Goal: Task Accomplishment & Management: Use online tool/utility

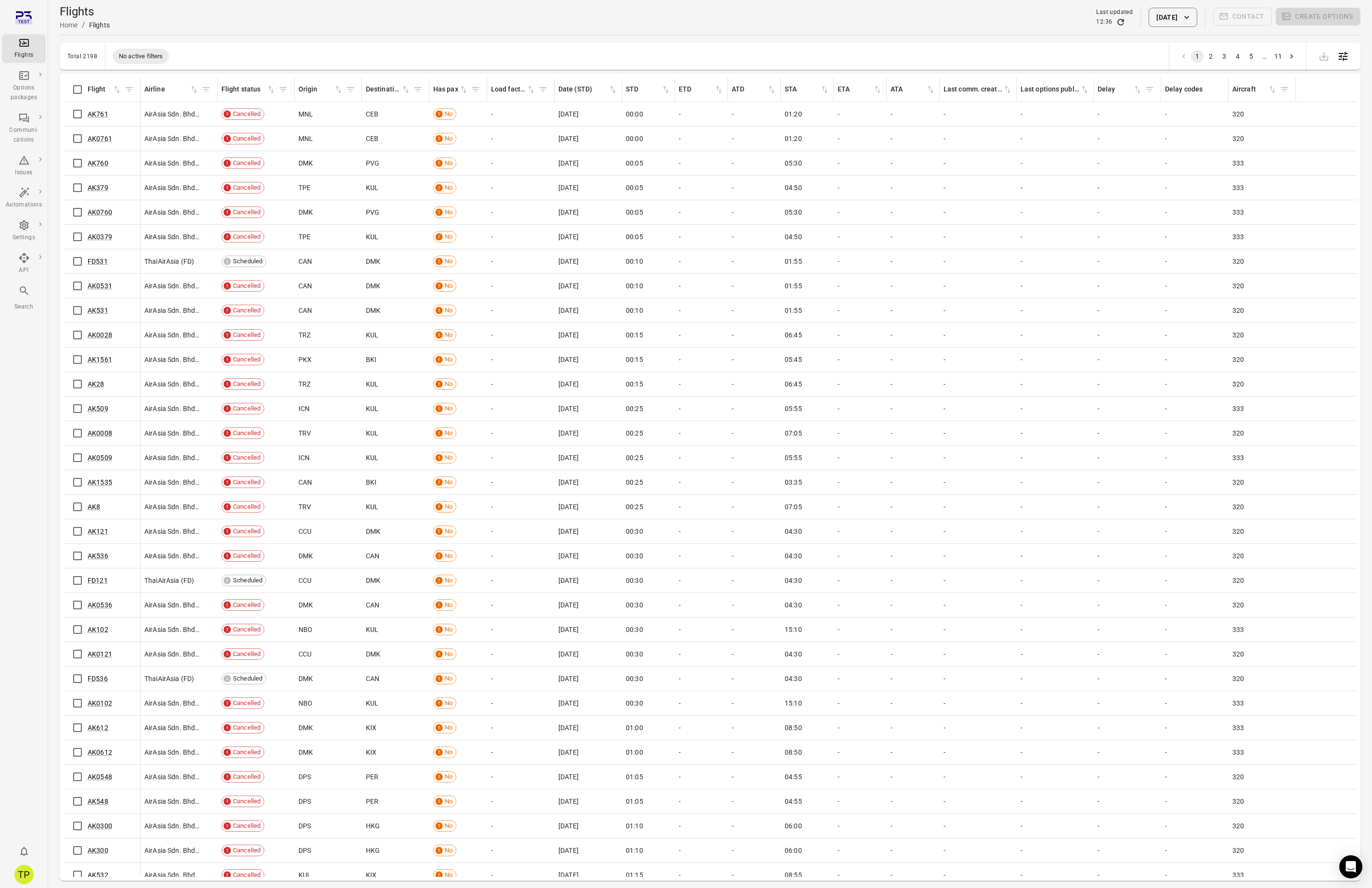
click at [1148, 21] on button "[DATE]" at bounding box center [1172, 16] width 49 height 19
click at [1164, 146] on button "17" at bounding box center [1163, 145] width 17 height 17
click at [1240, 238] on button "Apply" at bounding box center [1240, 237] width 33 height 21
click at [100, 285] on link "FD531" at bounding box center [97, 285] width 21 height 7
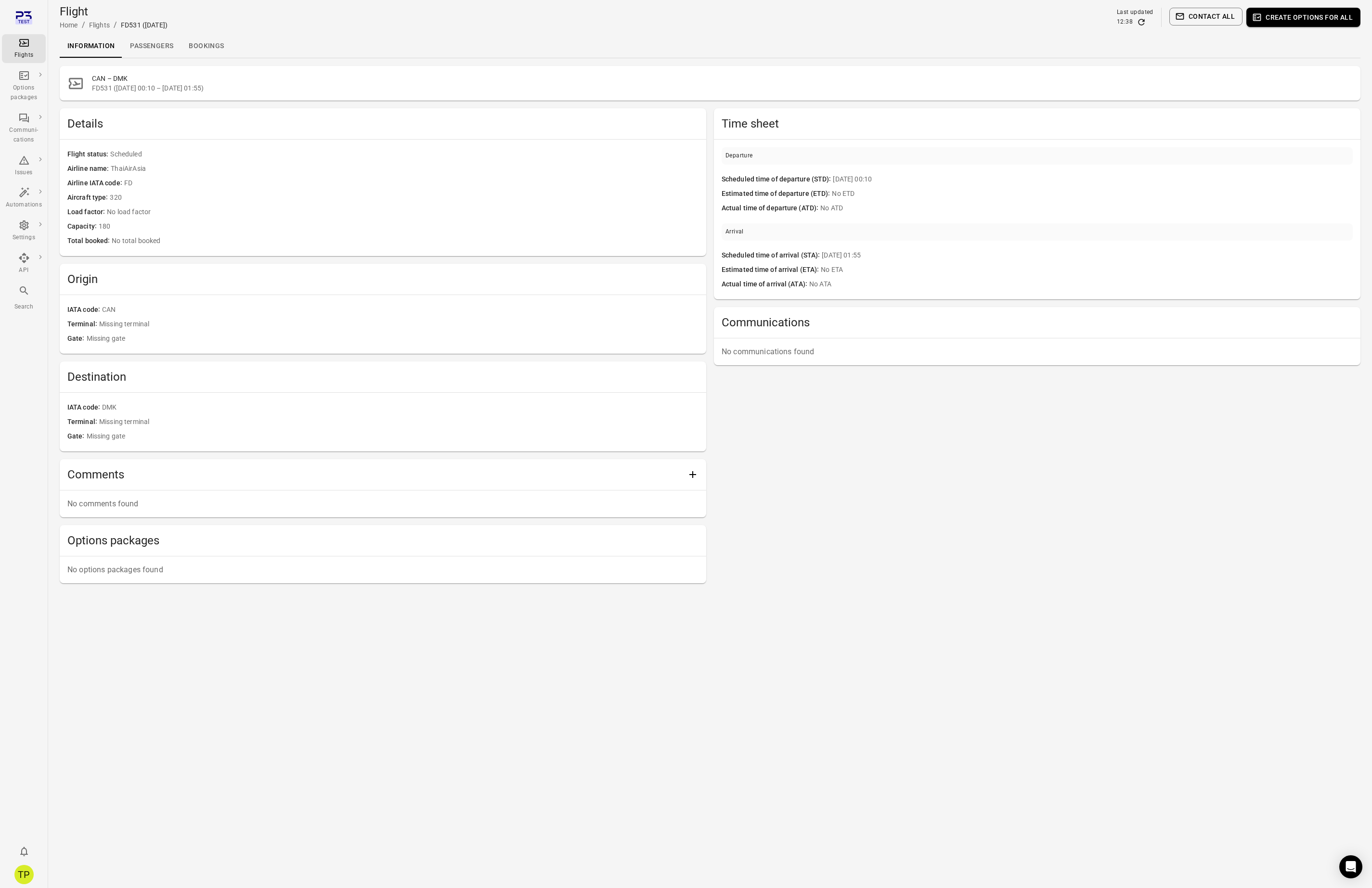
click at [148, 46] on link "Passengers" at bounding box center [151, 46] width 58 height 23
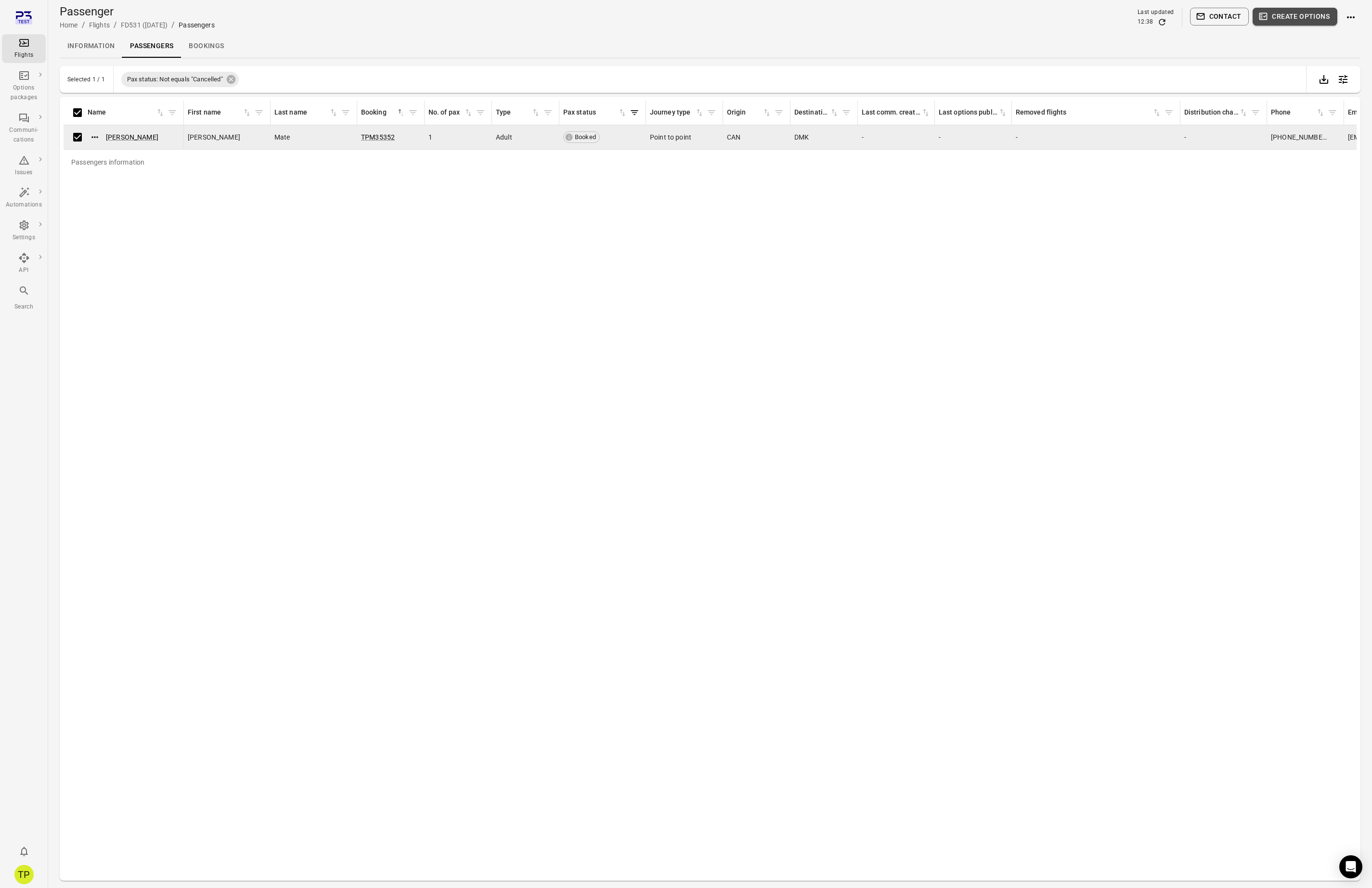
click at [1285, 17] on button "Create options" at bounding box center [1295, 16] width 85 height 18
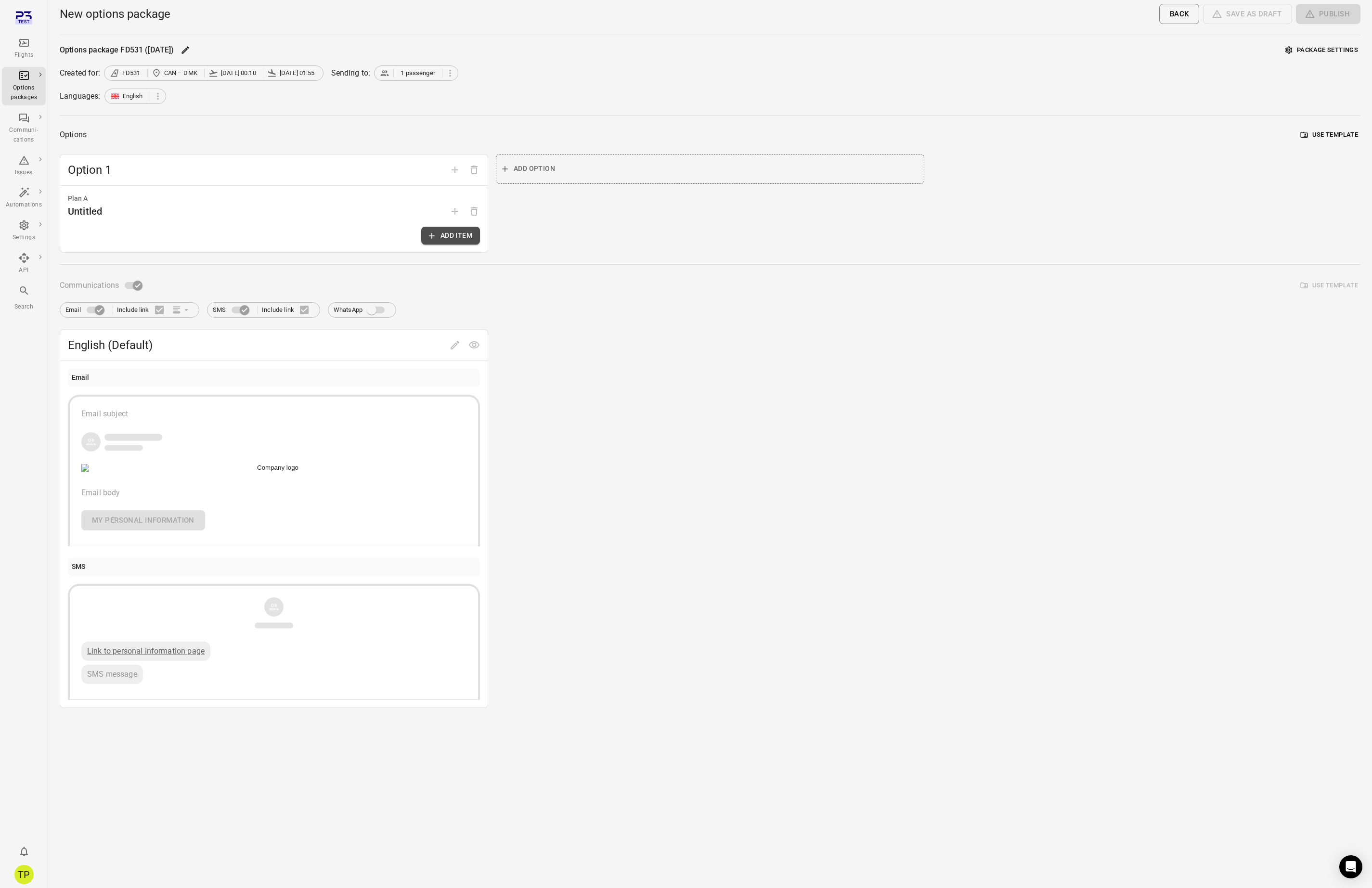
click at [457, 237] on button "Add item" at bounding box center [450, 236] width 58 height 18
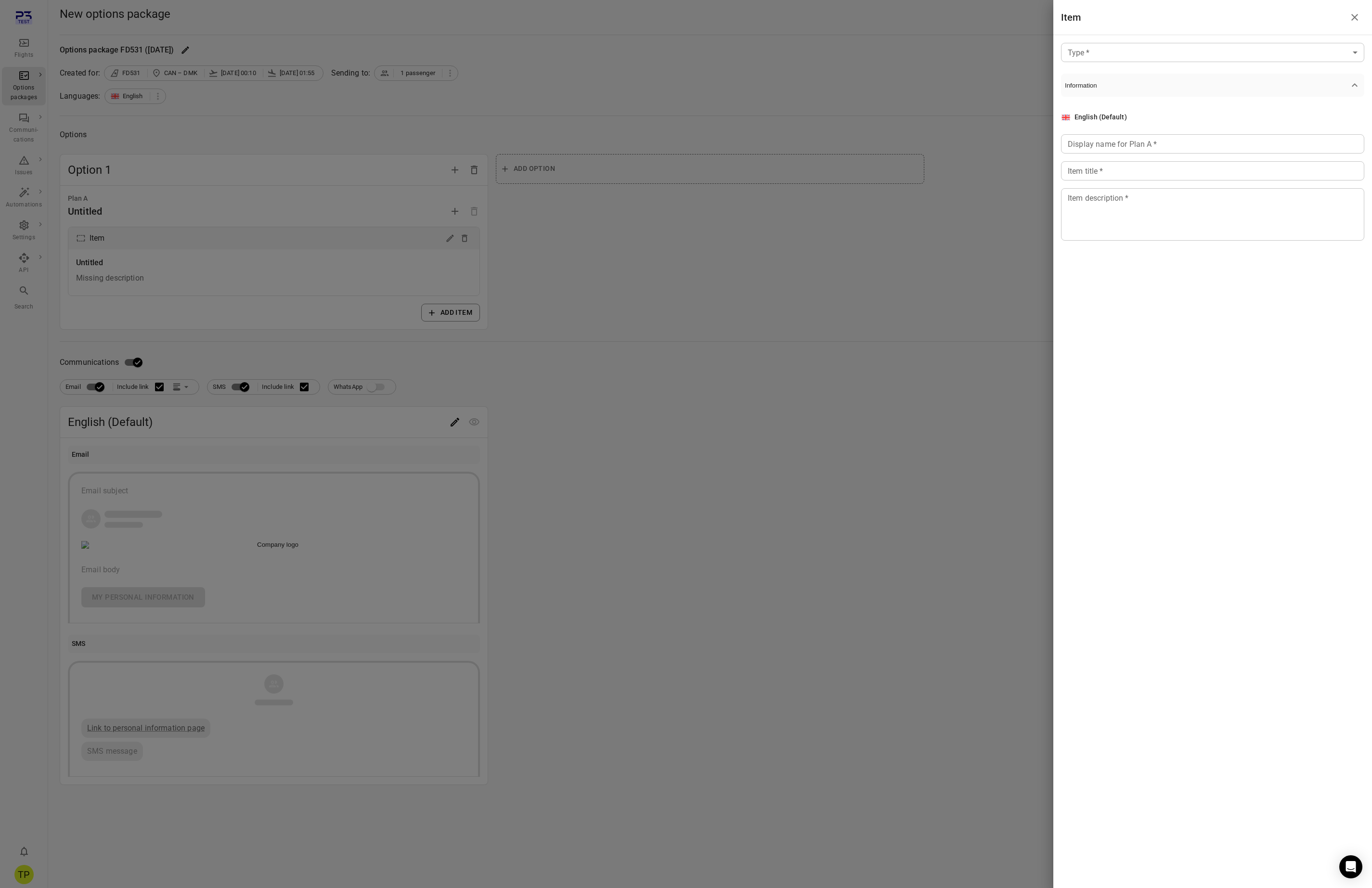
click at [1138, 54] on body "Flights Options packages Communi-cations Issues Automations Settings API Search…" at bounding box center [686, 444] width 1372 height 888
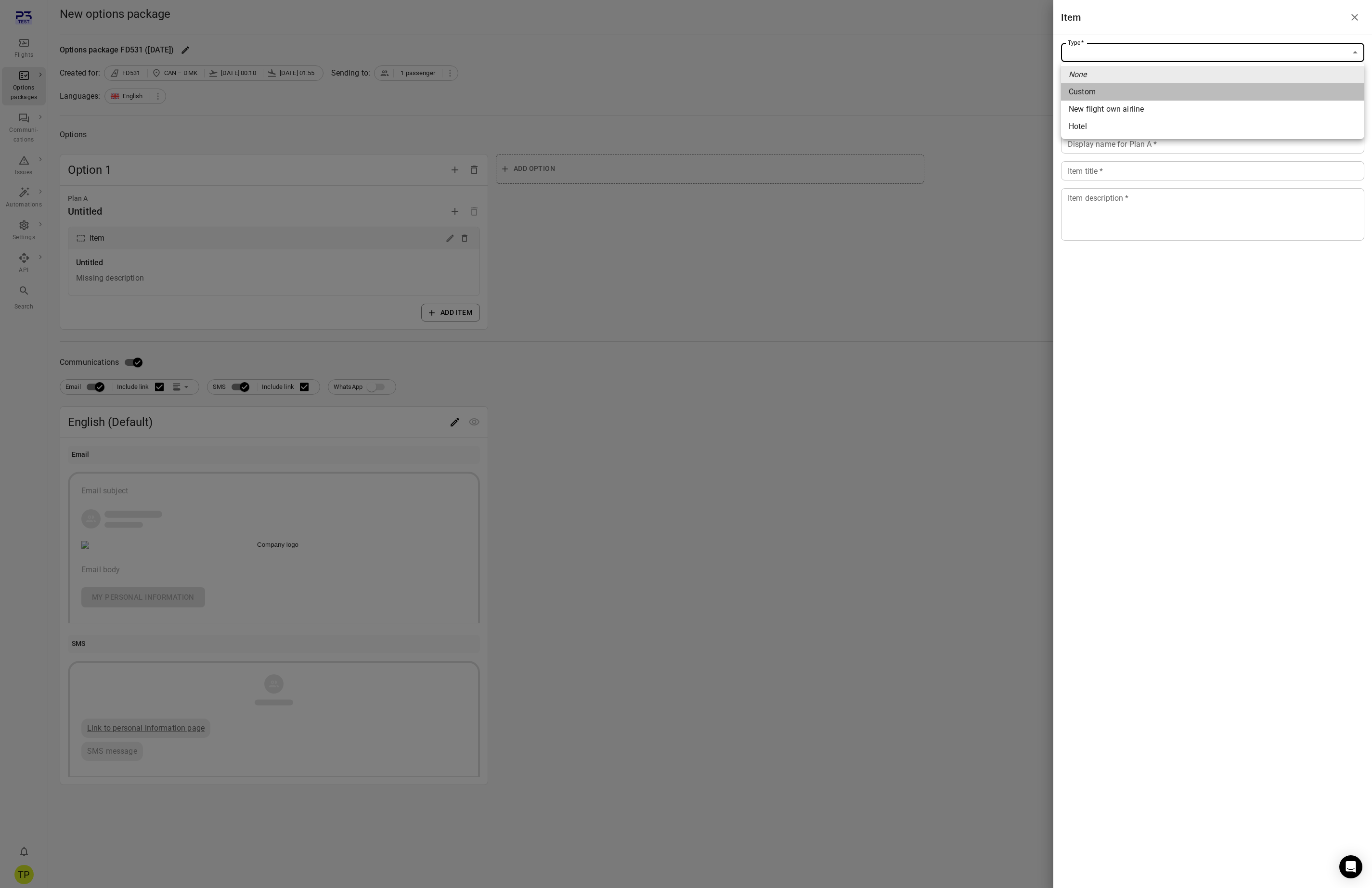
click at [1104, 92] on span "Custom" at bounding box center [1212, 92] width 288 height 12
type input "******"
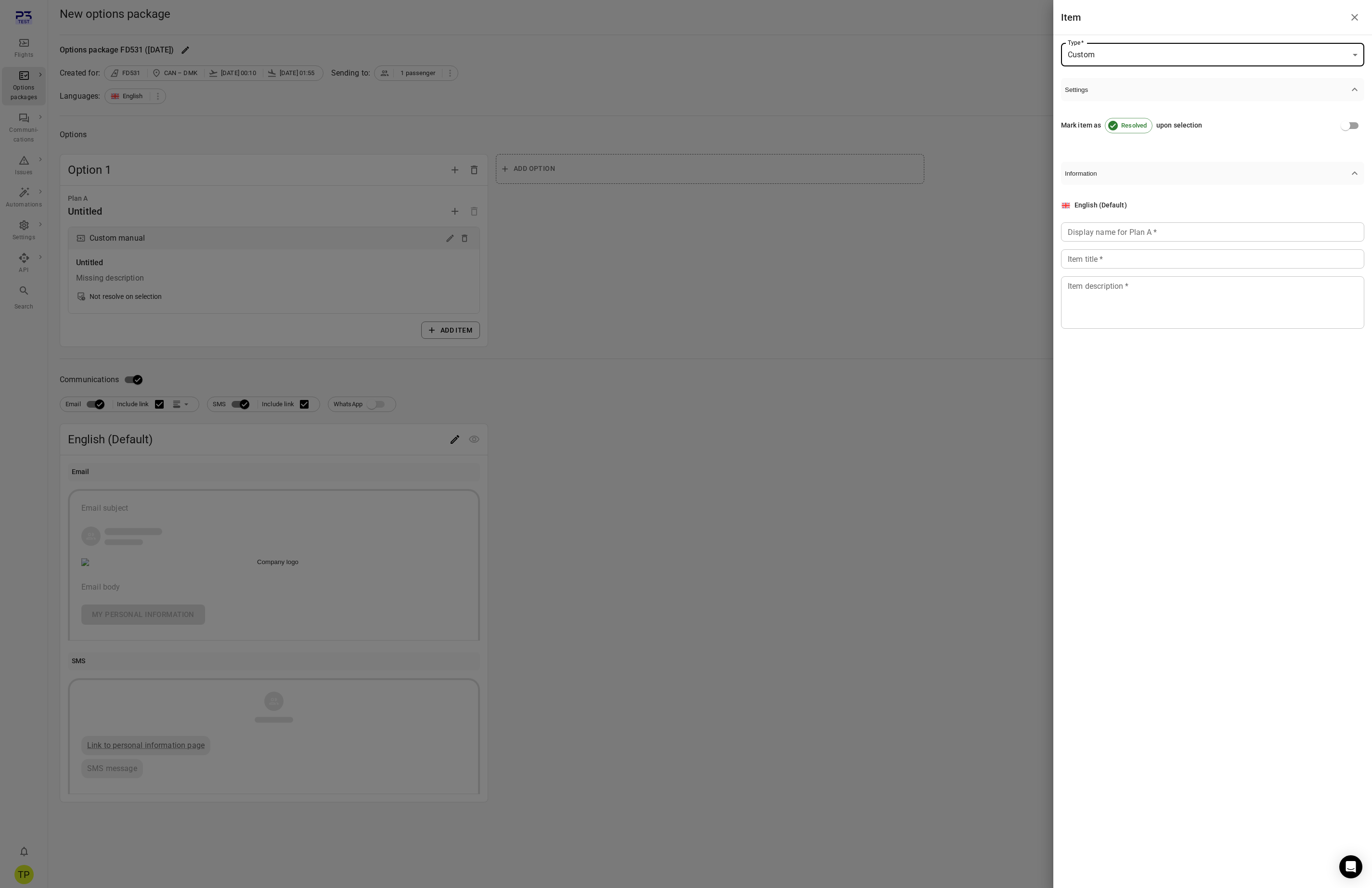
click at [1107, 233] on input "Display name for Plan A   *" at bounding box center [1212, 231] width 304 height 19
click at [1108, 234] on input "**********" at bounding box center [1212, 231] width 304 height 19
type input "**********"
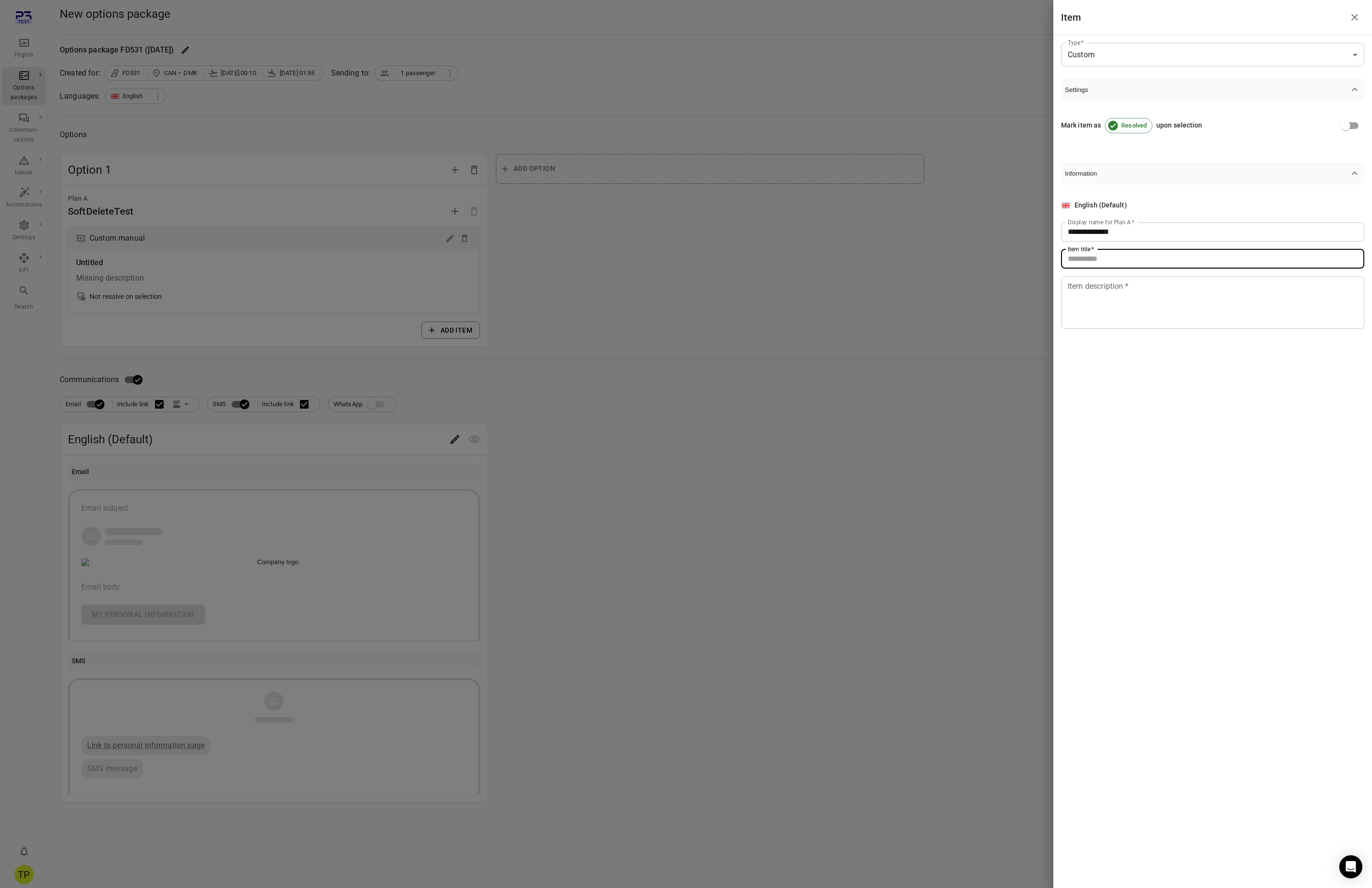
click at [1110, 257] on input "Item title   *" at bounding box center [1212, 258] width 304 height 19
paste input "**********"
type input "**********"
click at [1100, 302] on textarea "Item description   *" at bounding box center [1212, 303] width 290 height 44
paste textarea "**********"
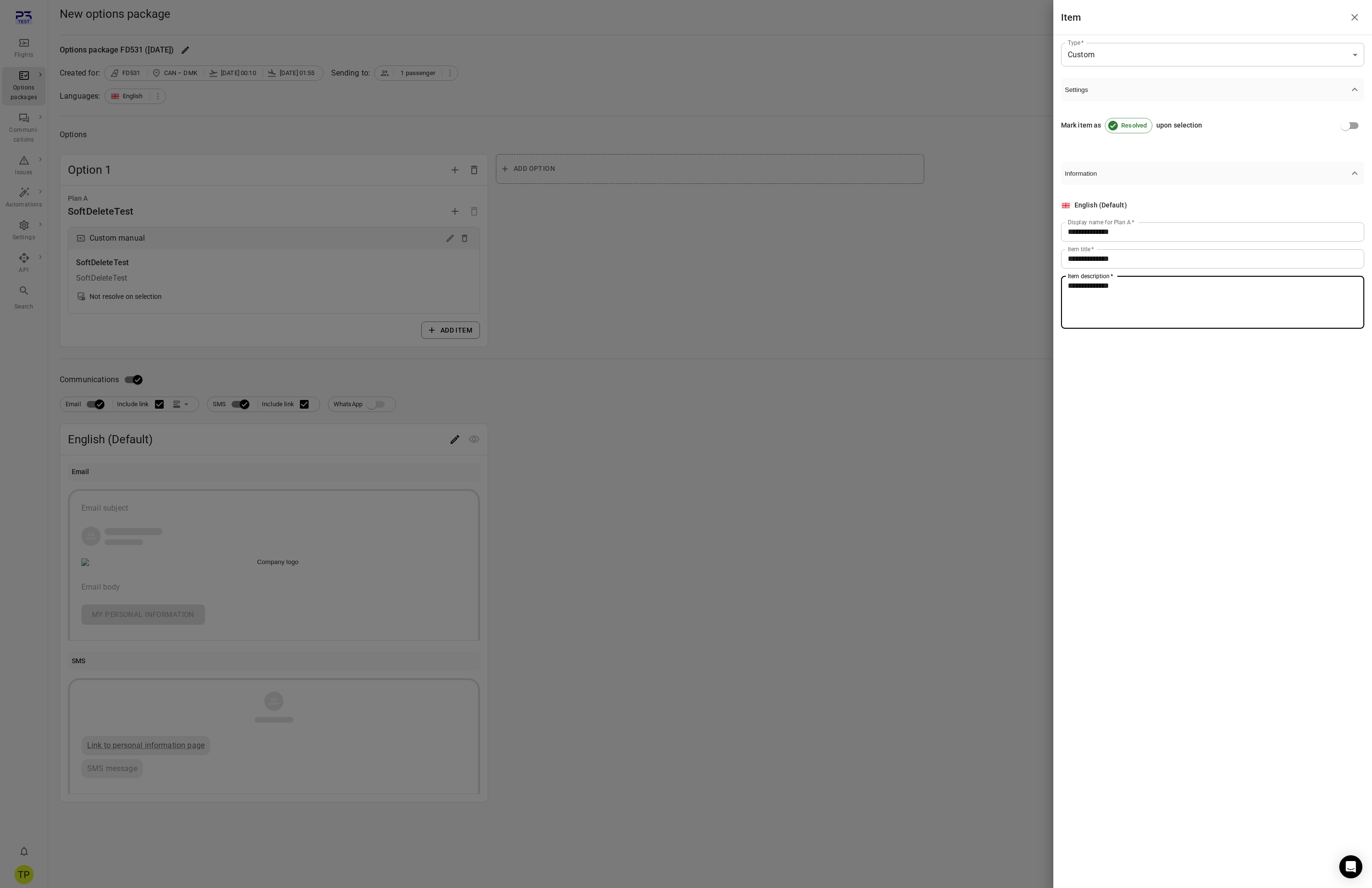
type textarea "**********"
click at [1352, 18] on icon "Close drawer" at bounding box center [1355, 17] width 12 height 12
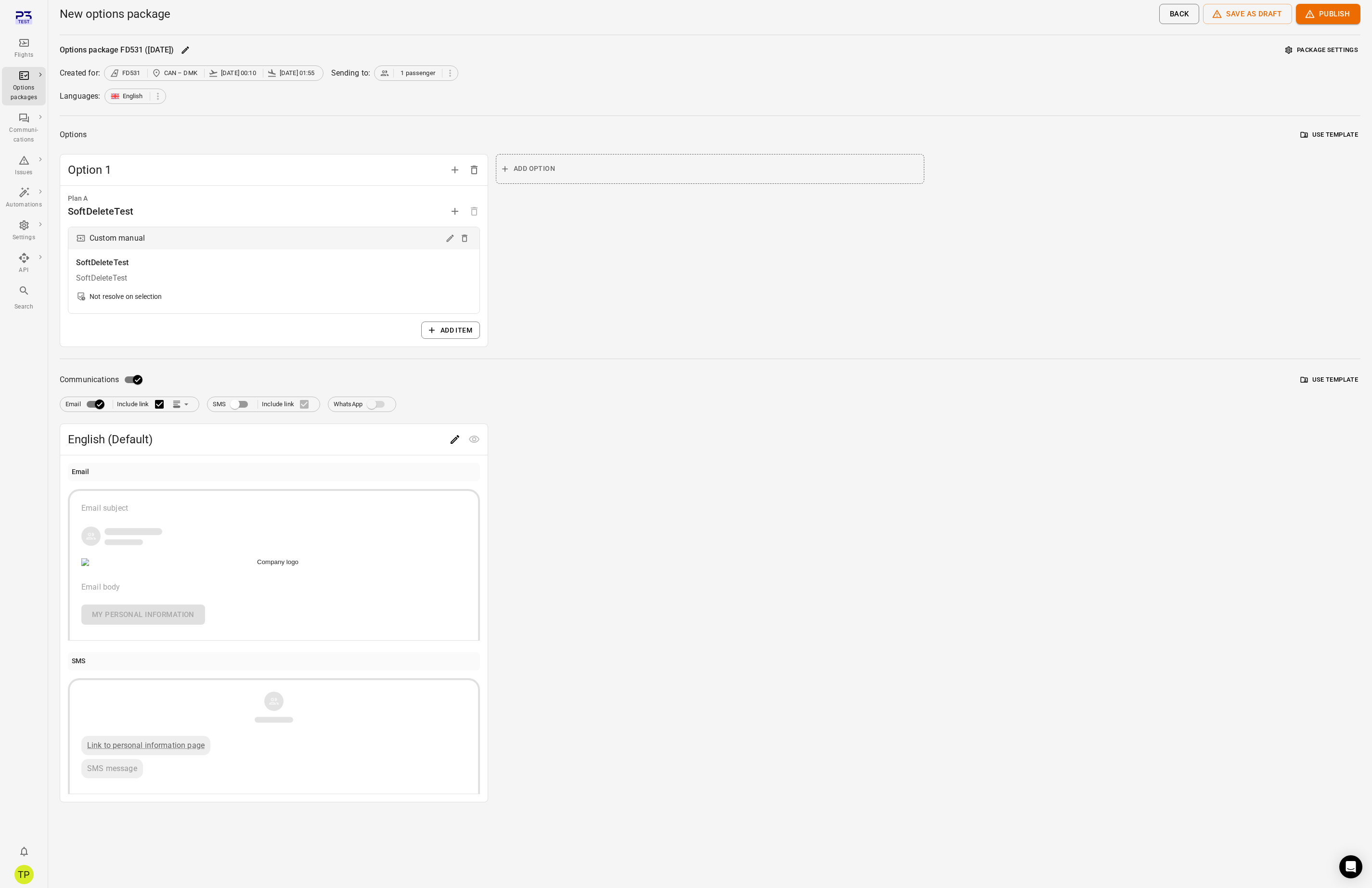
click at [282, 538] on div "button" at bounding box center [274, 536] width 385 height 21
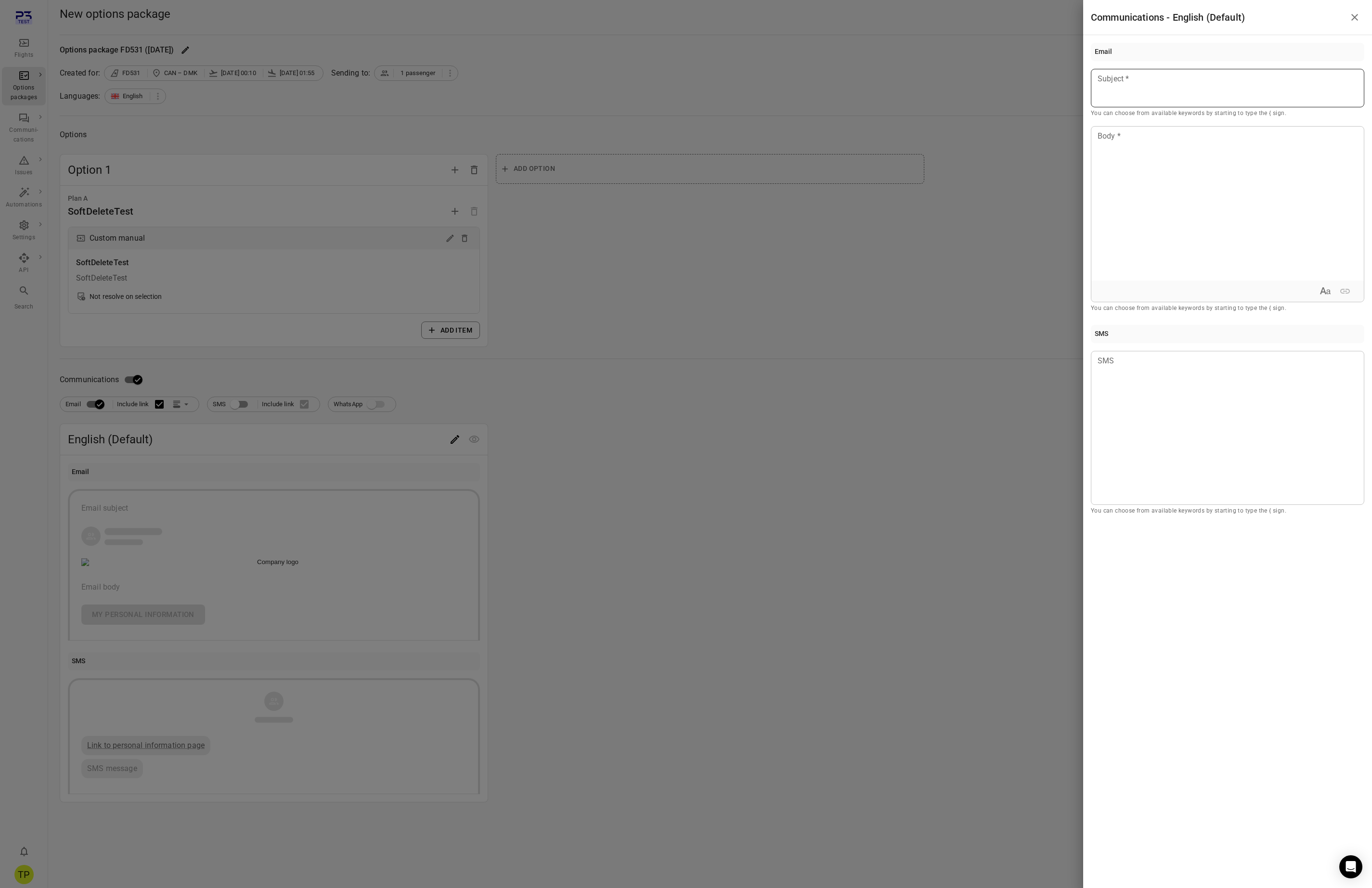
click at [1152, 88] on div at bounding box center [1227, 88] width 273 height 39
click at [1135, 169] on div at bounding box center [1227, 203] width 272 height 154
click at [1352, 18] on icon "Close drawer" at bounding box center [1355, 17] width 12 height 12
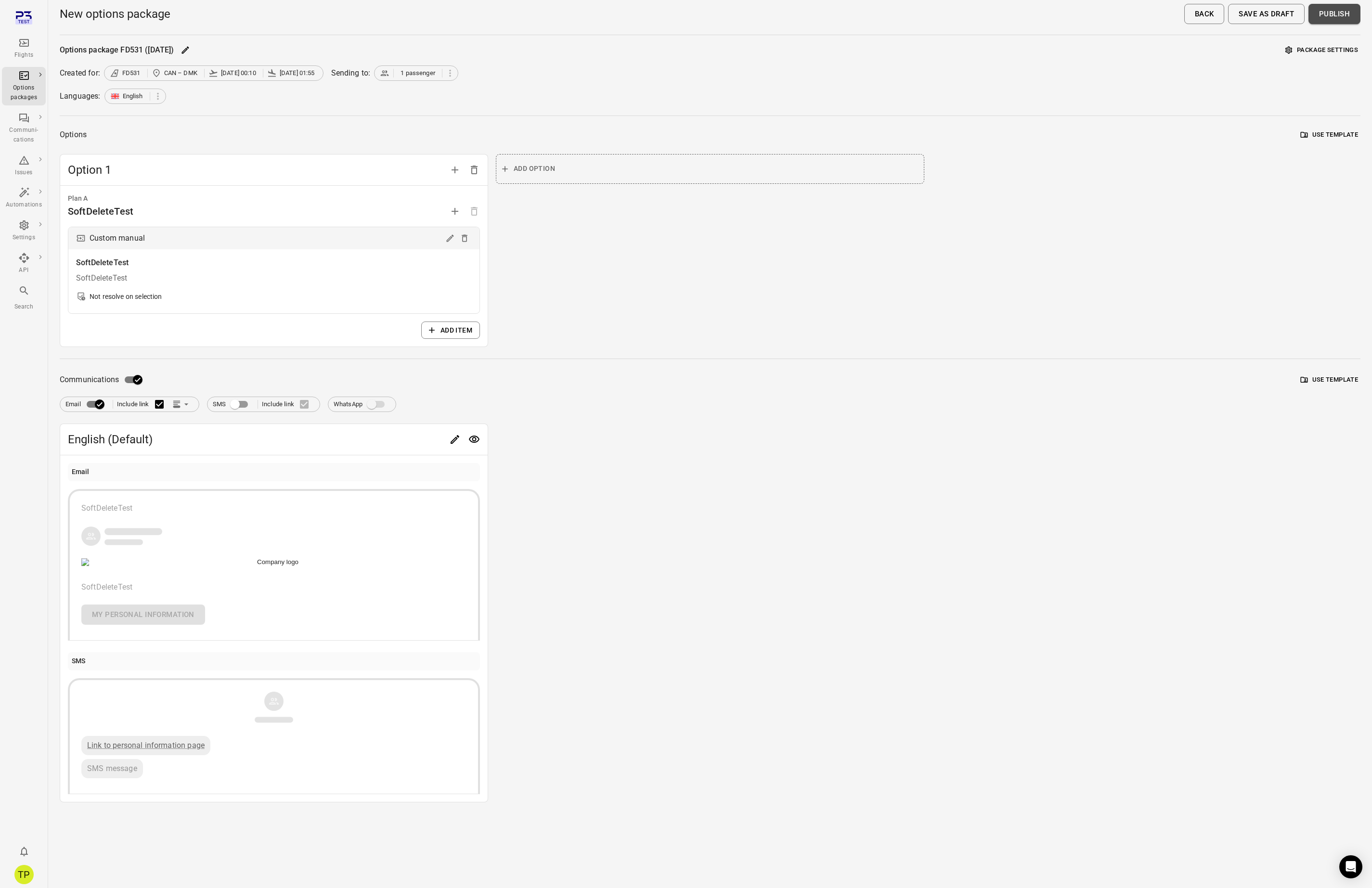
click at [1339, 16] on button "Publish" at bounding box center [1333, 14] width 52 height 21
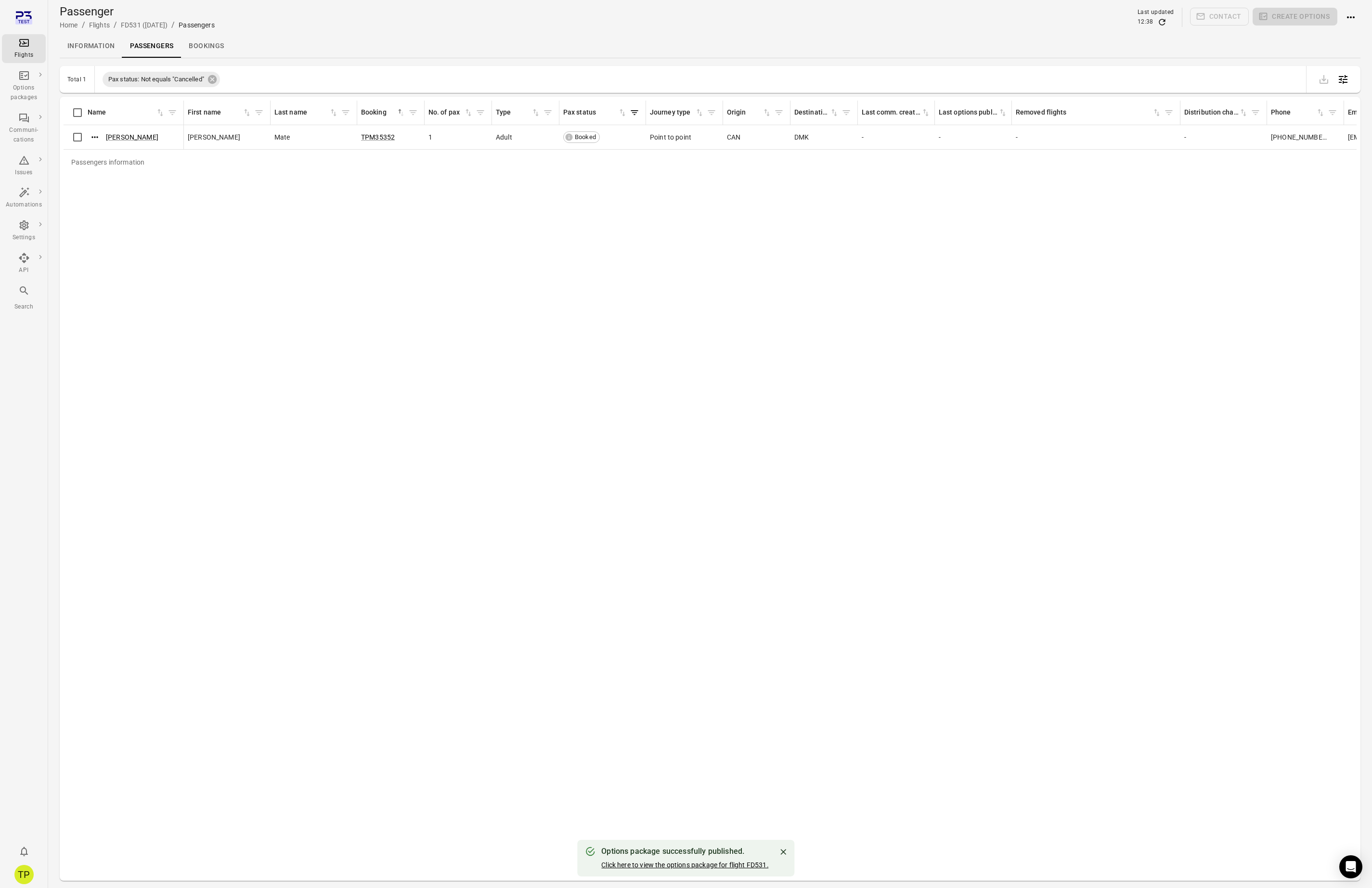
click at [716, 866] on link "Click here to view the options package for flight FD531." at bounding box center [684, 864] width 167 height 7
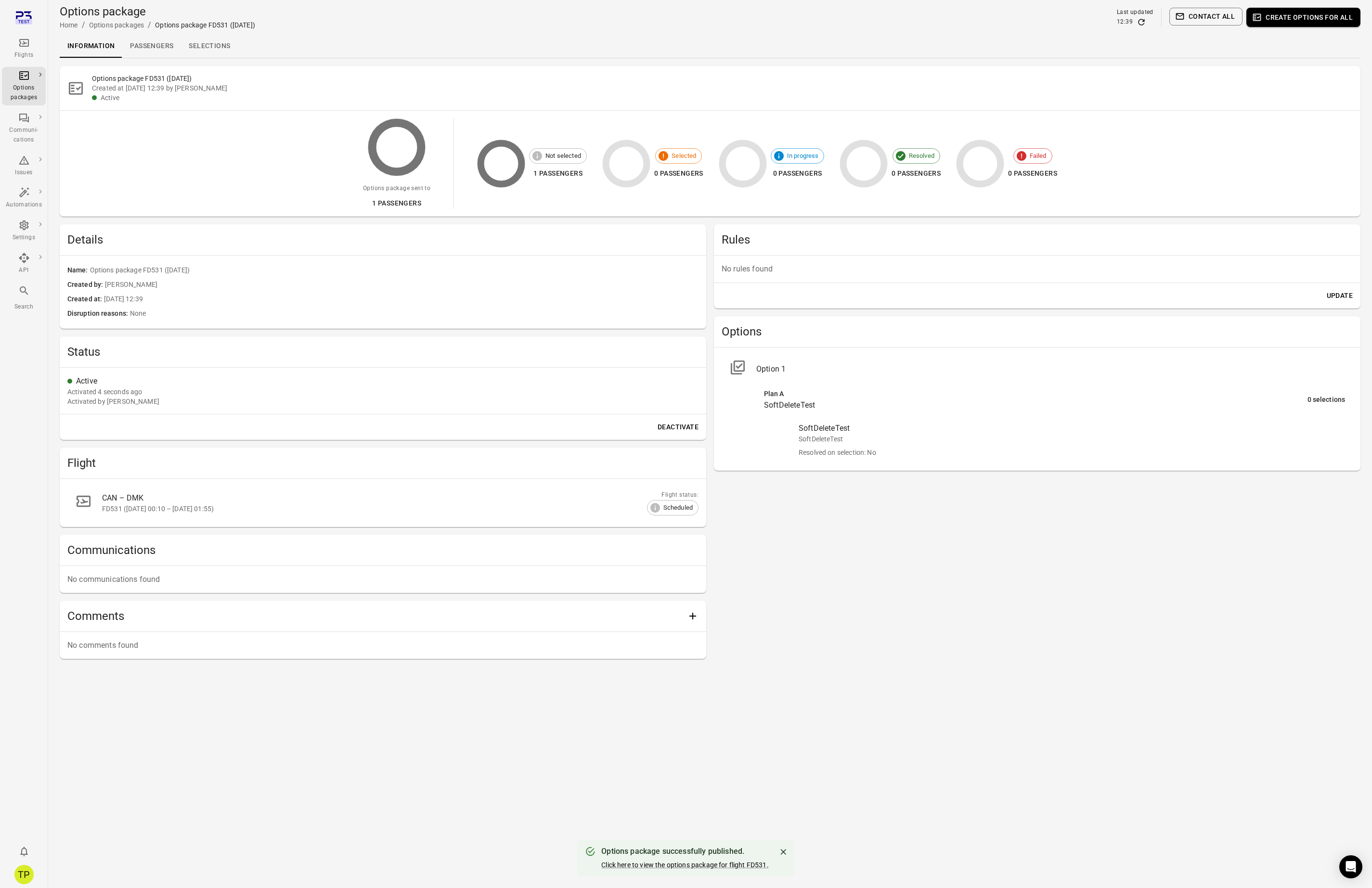
click at [856, 555] on div "Rules No rules found Update Options Option 1 Plan A SoftDeleteTest 0 selections…" at bounding box center [1037, 442] width 647 height 434
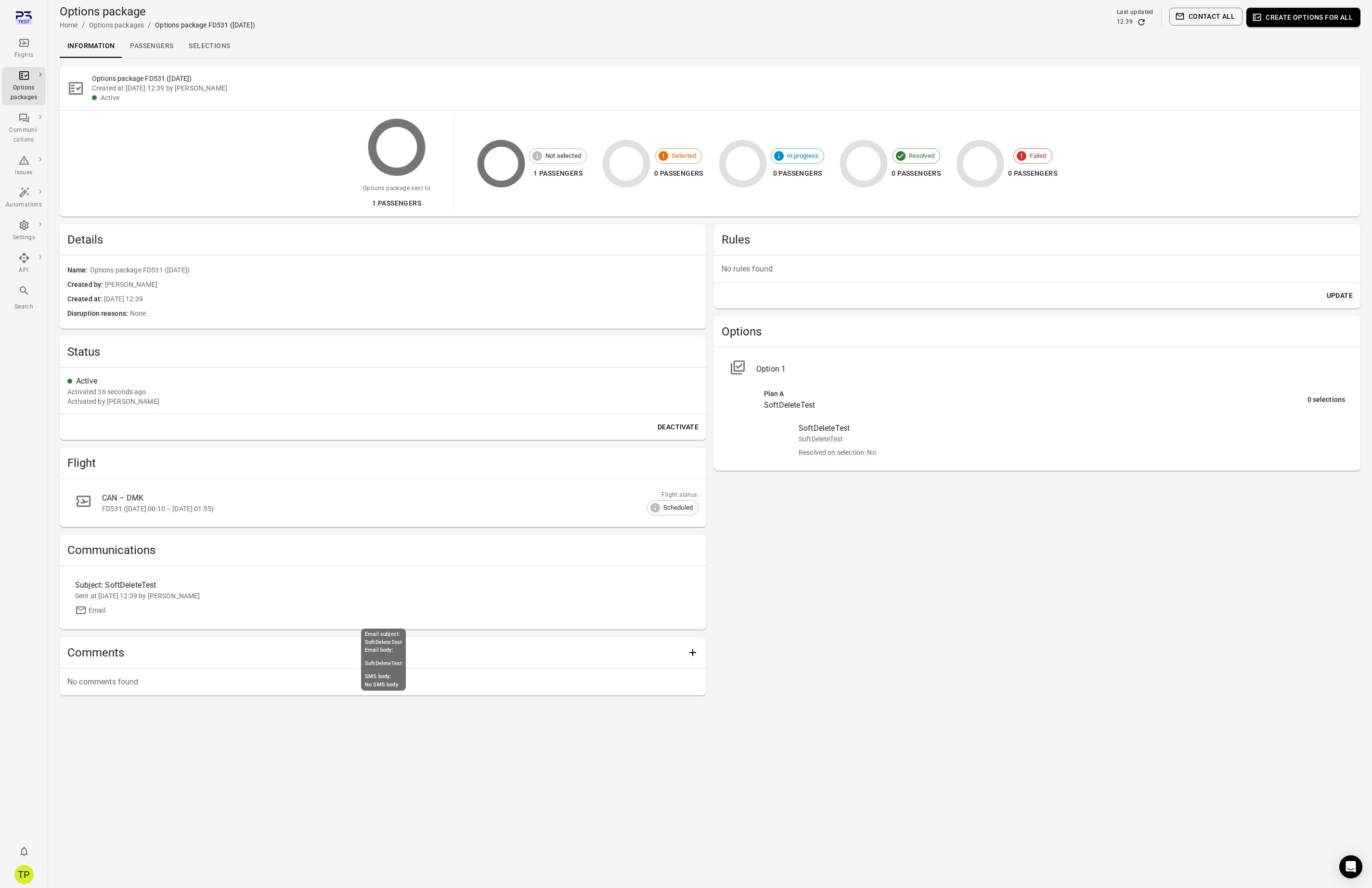
click at [170, 591] on div "Sent at 16 Sep 2025 12:39 by Tómas Páll Máté" at bounding box center [382, 596] width 615 height 10
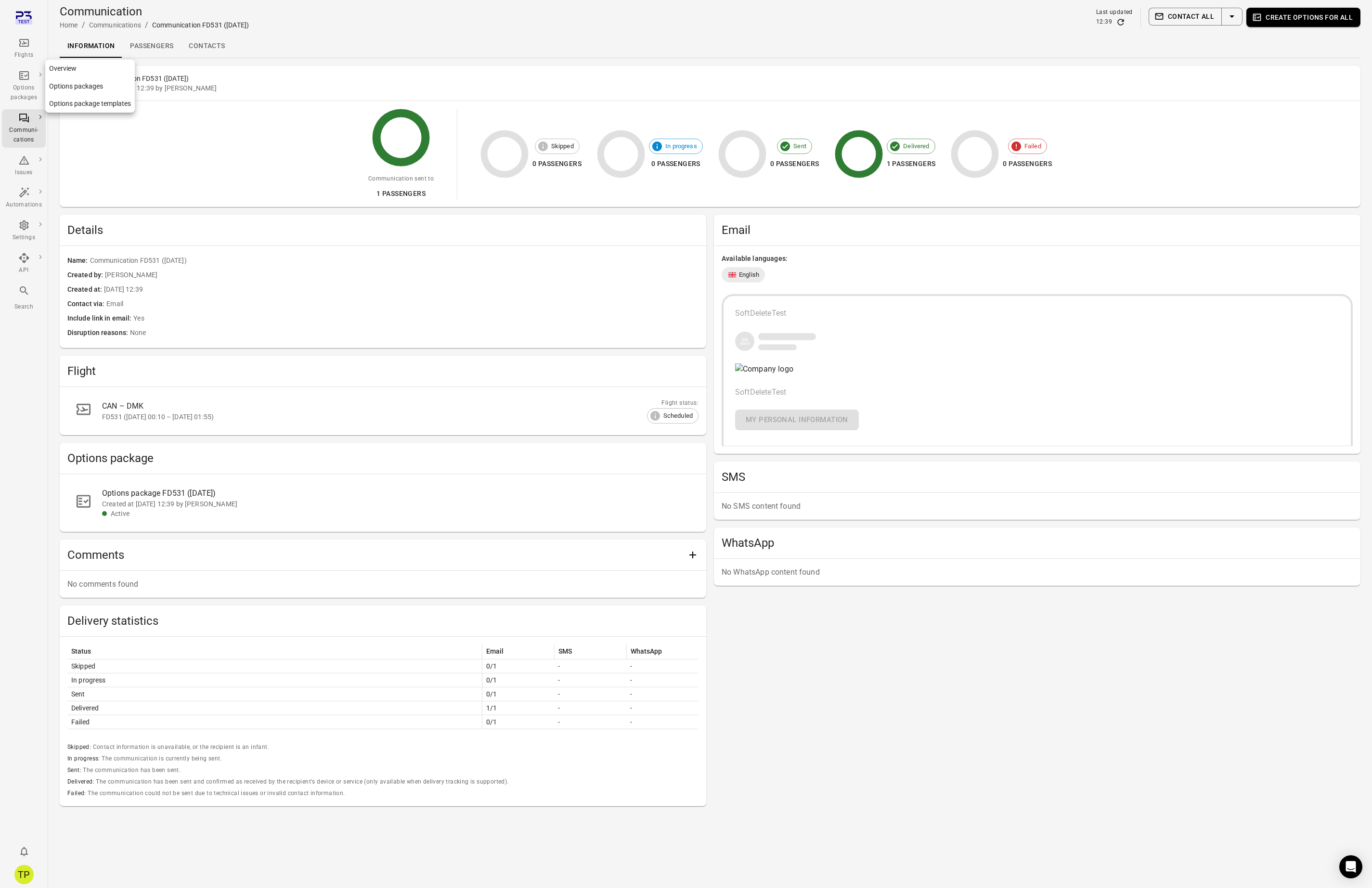
click at [21, 81] on div "Options packages" at bounding box center [24, 86] width 36 height 33
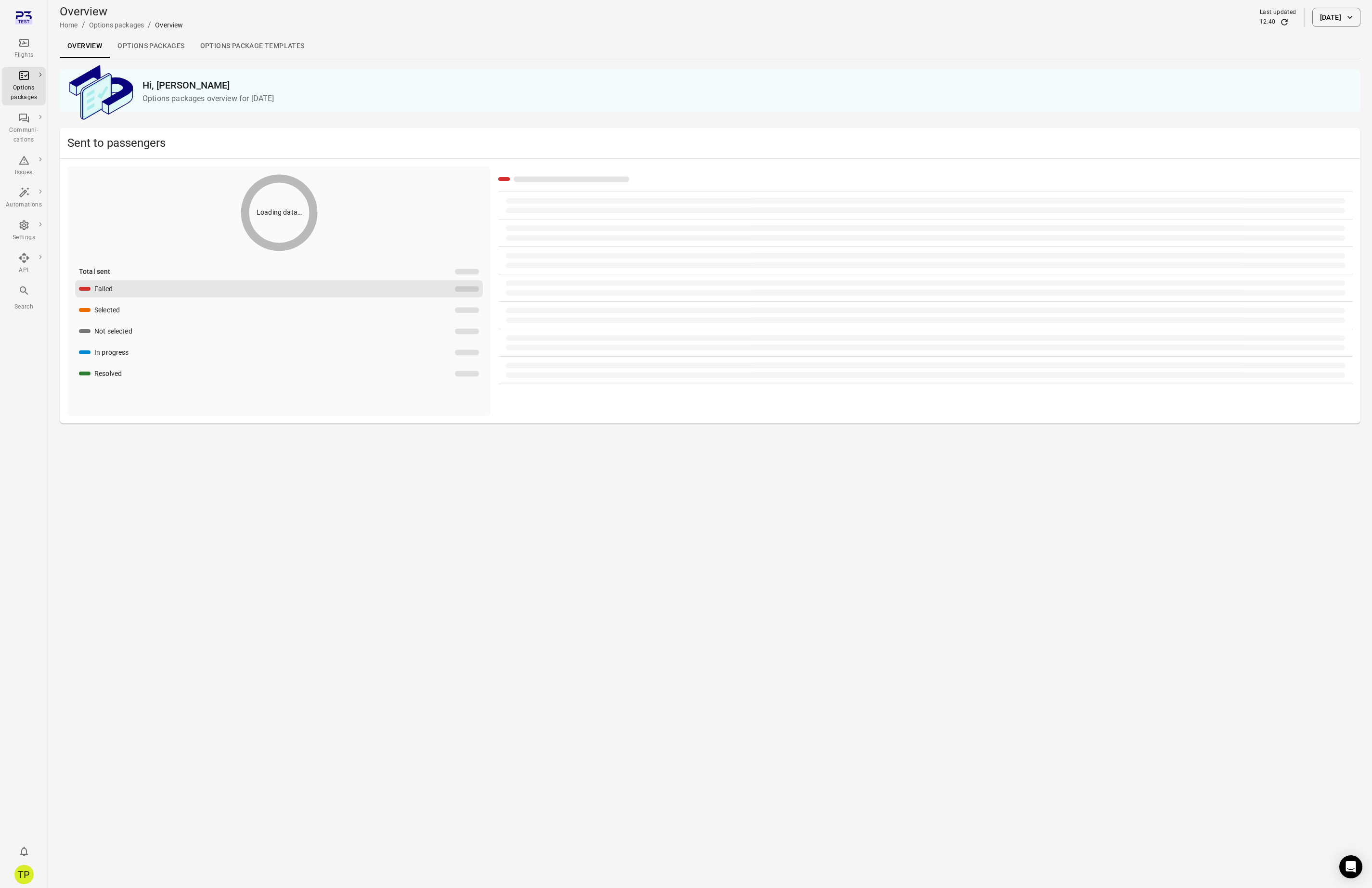
click at [152, 45] on link "Options packages" at bounding box center [151, 46] width 82 height 23
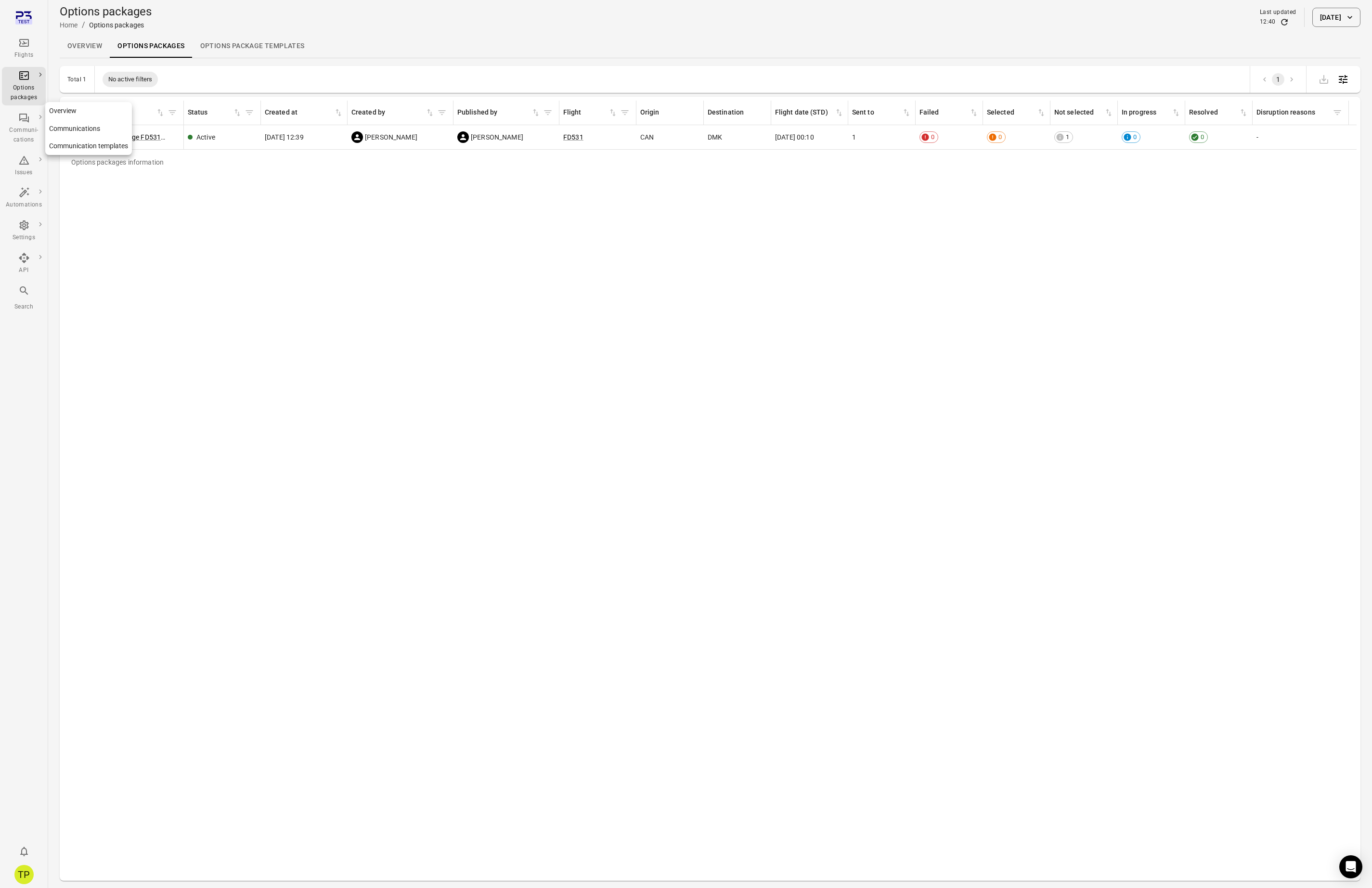
click at [65, 128] on link "Communications" at bounding box center [88, 129] width 86 height 18
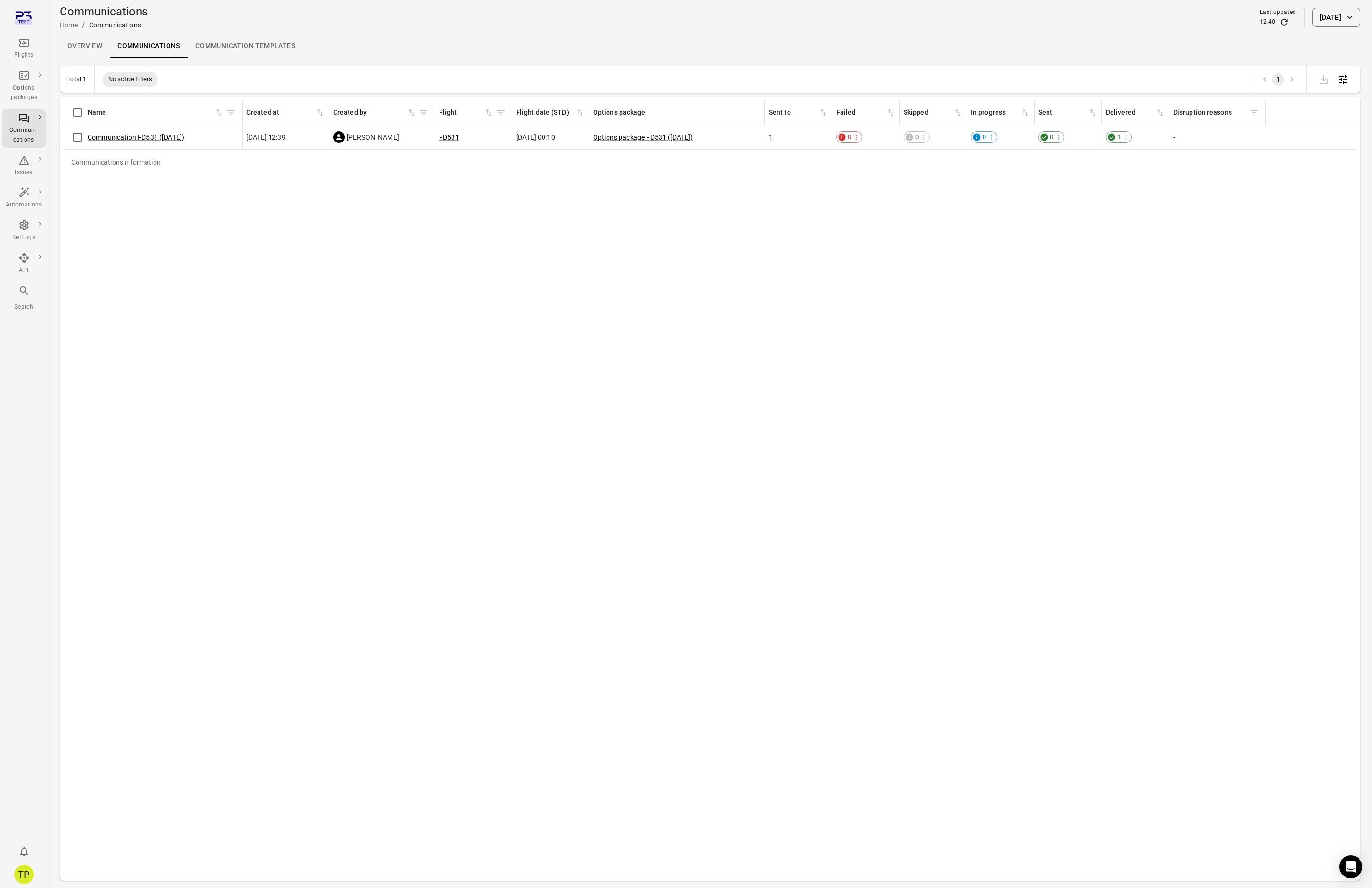
drag, startPoint x: 747, startPoint y: 234, endPoint x: 499, endPoint y: 151, distance: 261.5
click at [744, 234] on div "Communications information Name Created at Created by Flight Flight date (STD) …" at bounding box center [710, 488] width 1293 height 776
click at [450, 137] on link "FD531" at bounding box center [449, 136] width 21 height 7
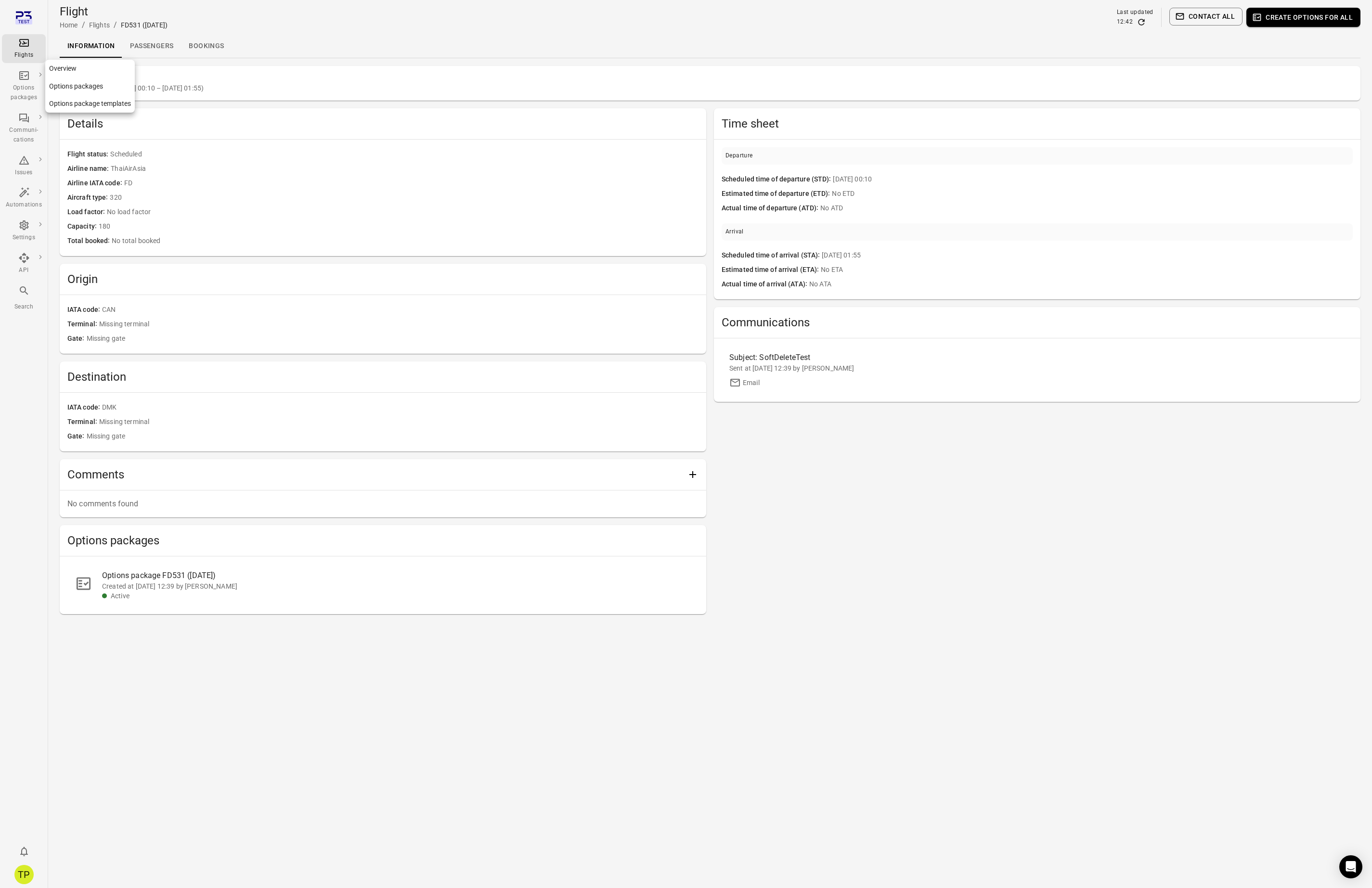
click at [52, 84] on link "Options packages" at bounding box center [90, 86] width 90 height 18
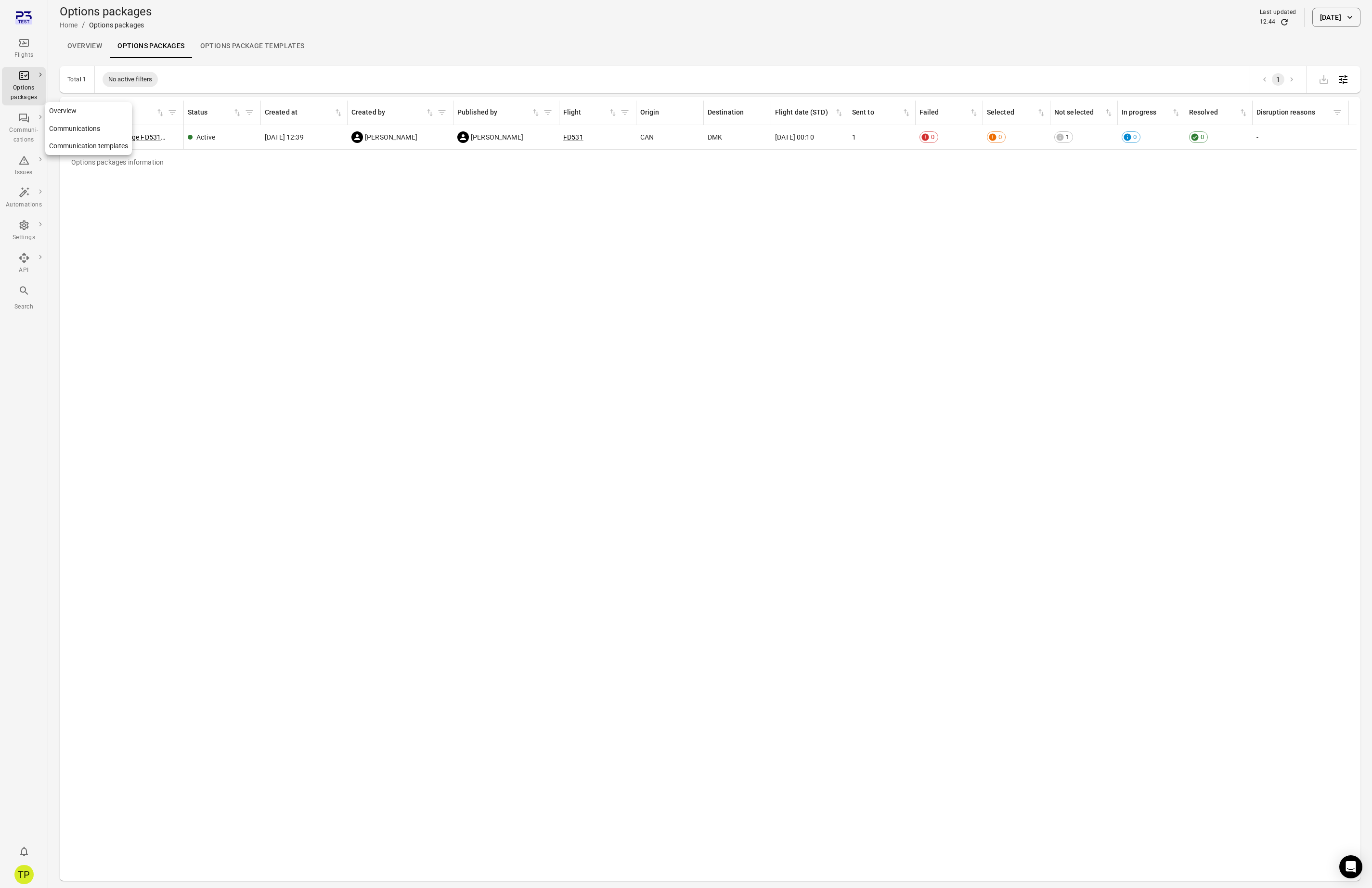
click at [71, 129] on link "Communications" at bounding box center [88, 129] width 86 height 18
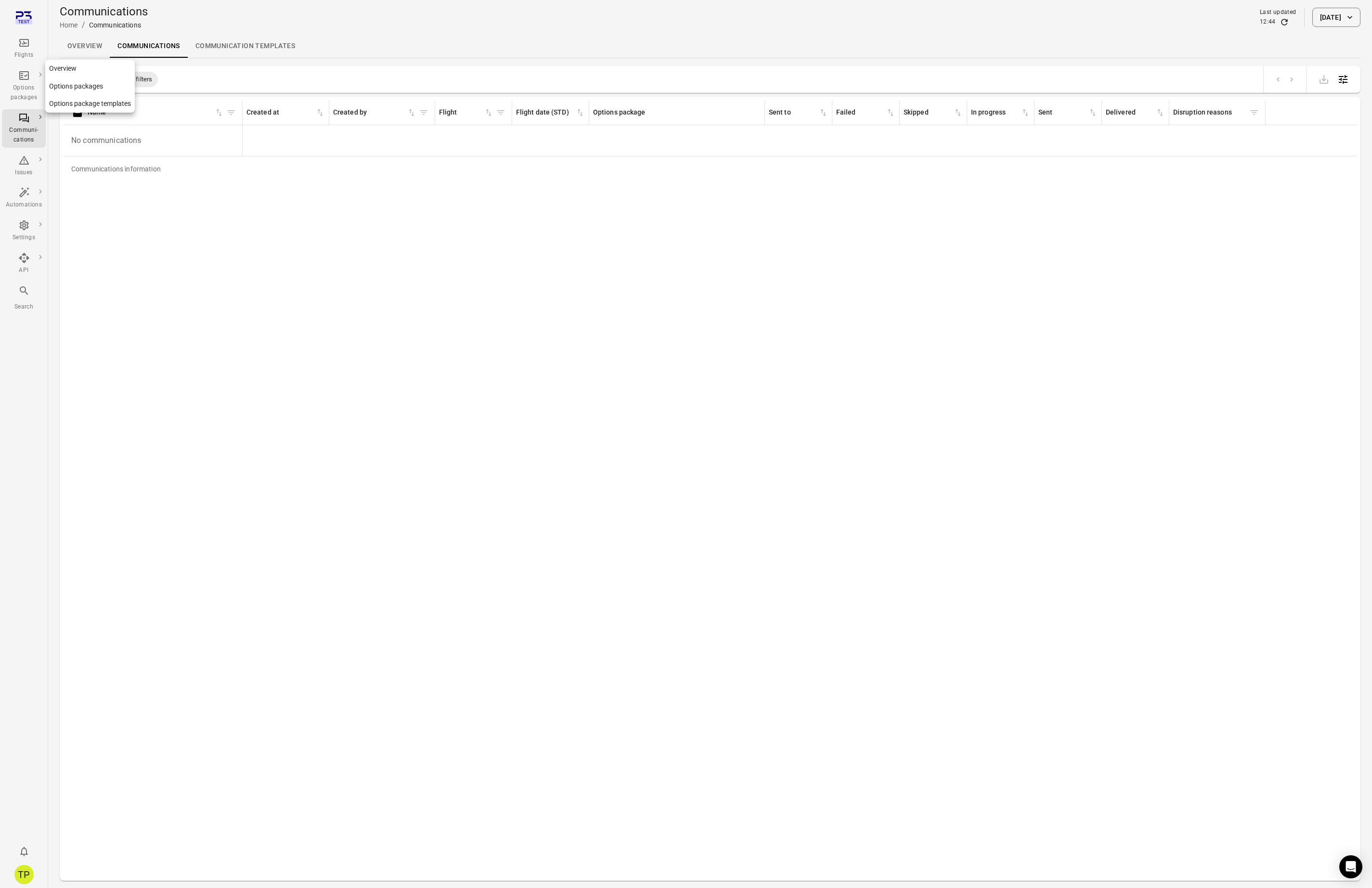
click at [74, 85] on link "Options packages" at bounding box center [90, 86] width 90 height 18
click at [347, 274] on div "Options packages information Name Status Created at Created by Published by Fli…" at bounding box center [710, 488] width 1293 height 776
click at [301, 301] on div "Options packages information Name Status Created at Created by Published by Fli…" at bounding box center [710, 488] width 1293 height 776
click at [1327, 18] on button "[DATE]" at bounding box center [1336, 16] width 49 height 19
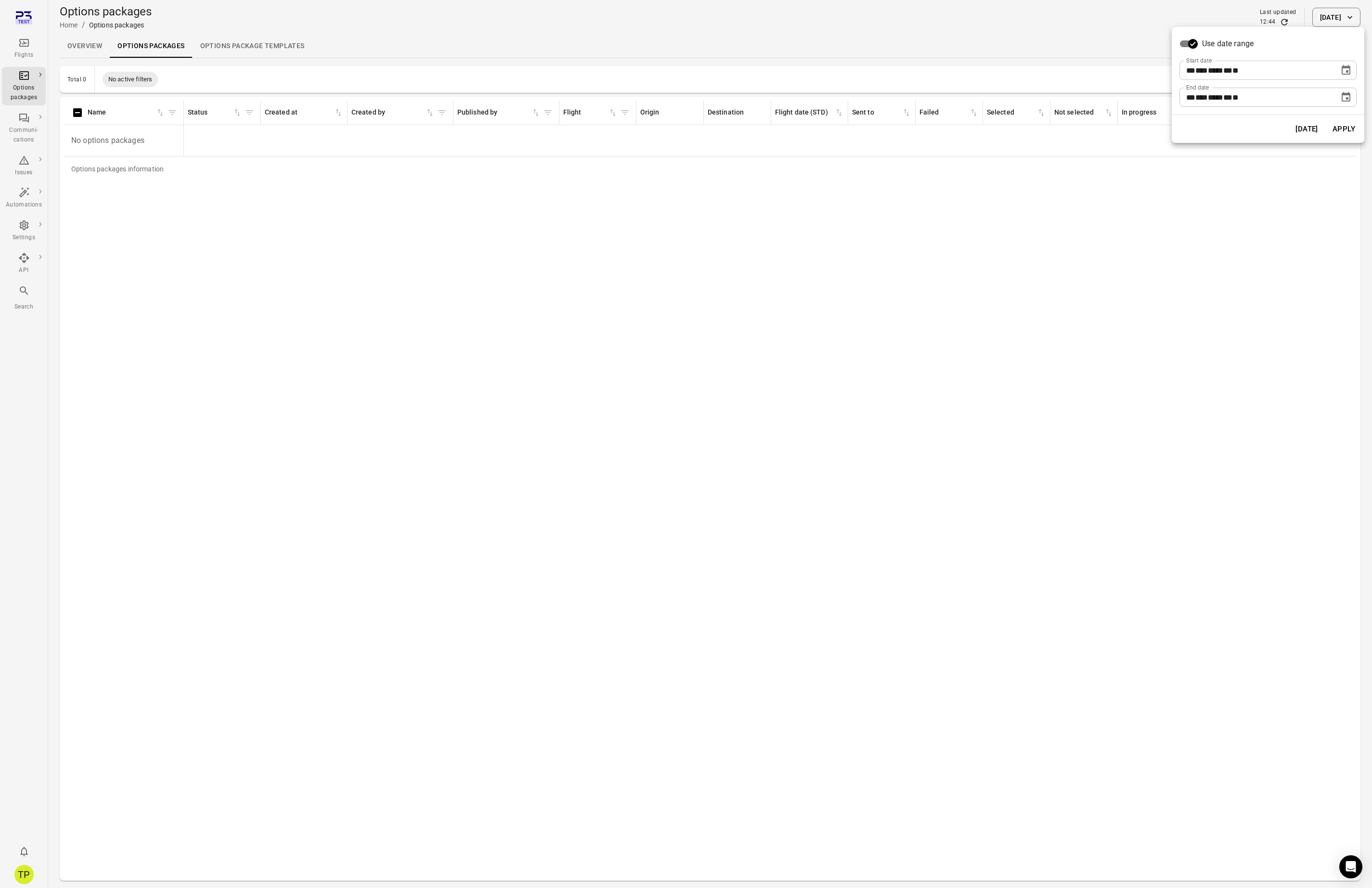
click at [1346, 71] on icon "Choose date, selected date is Sep 17, 2025" at bounding box center [1346, 70] width 12 height 12
click at [1272, 97] on icon "Previous month" at bounding box center [1268, 95] width 12 height 12
drag, startPoint x: 1262, startPoint y: 134, endPoint x: 1269, endPoint y: 145, distance: 13.0
click at [1262, 134] on button "1" at bounding box center [1263, 135] width 17 height 17
type input "**********"
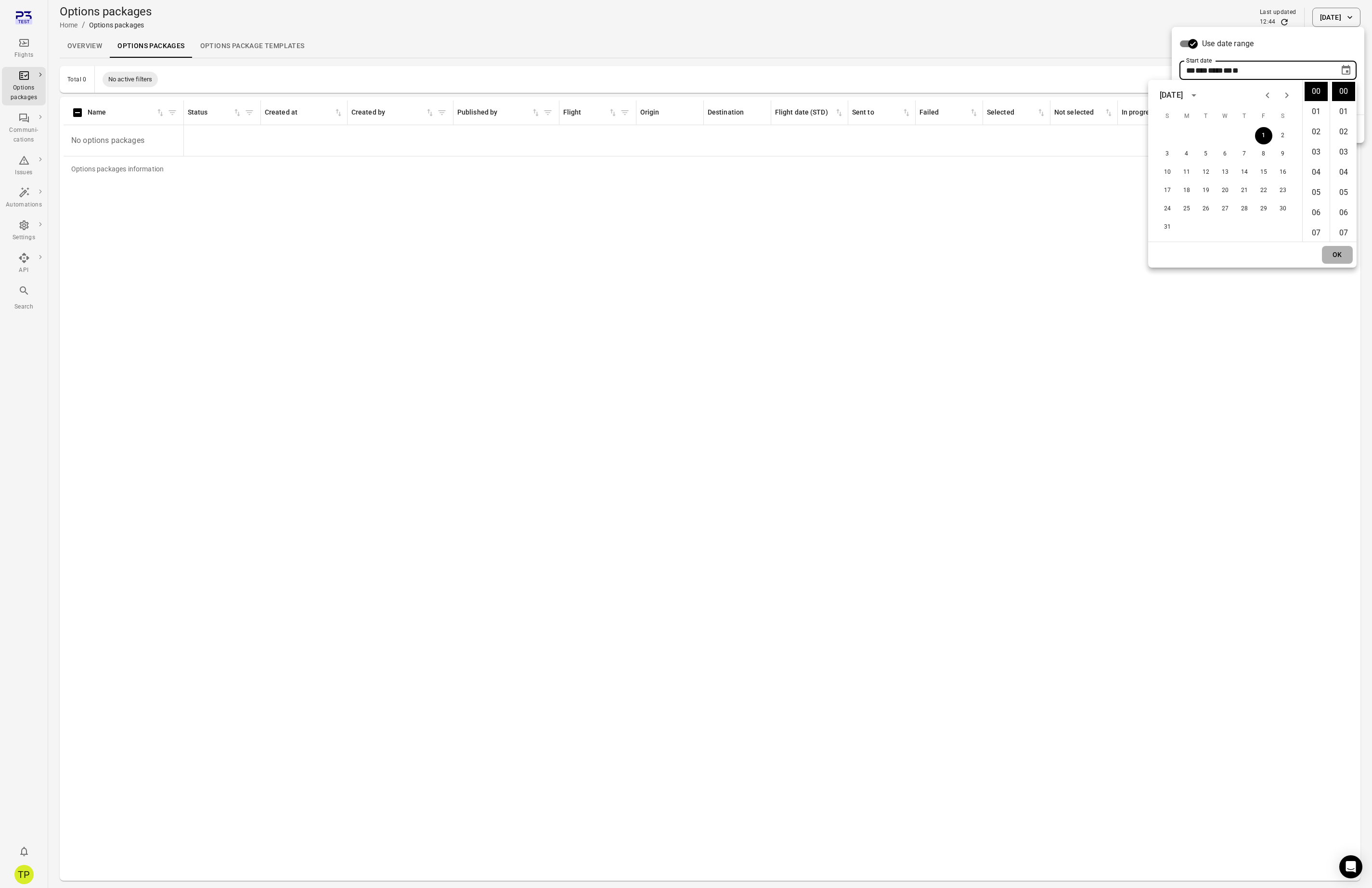
click at [1334, 255] on button "OK" at bounding box center [1337, 255] width 30 height 18
click at [1346, 126] on button "Apply" at bounding box center [1343, 129] width 33 height 21
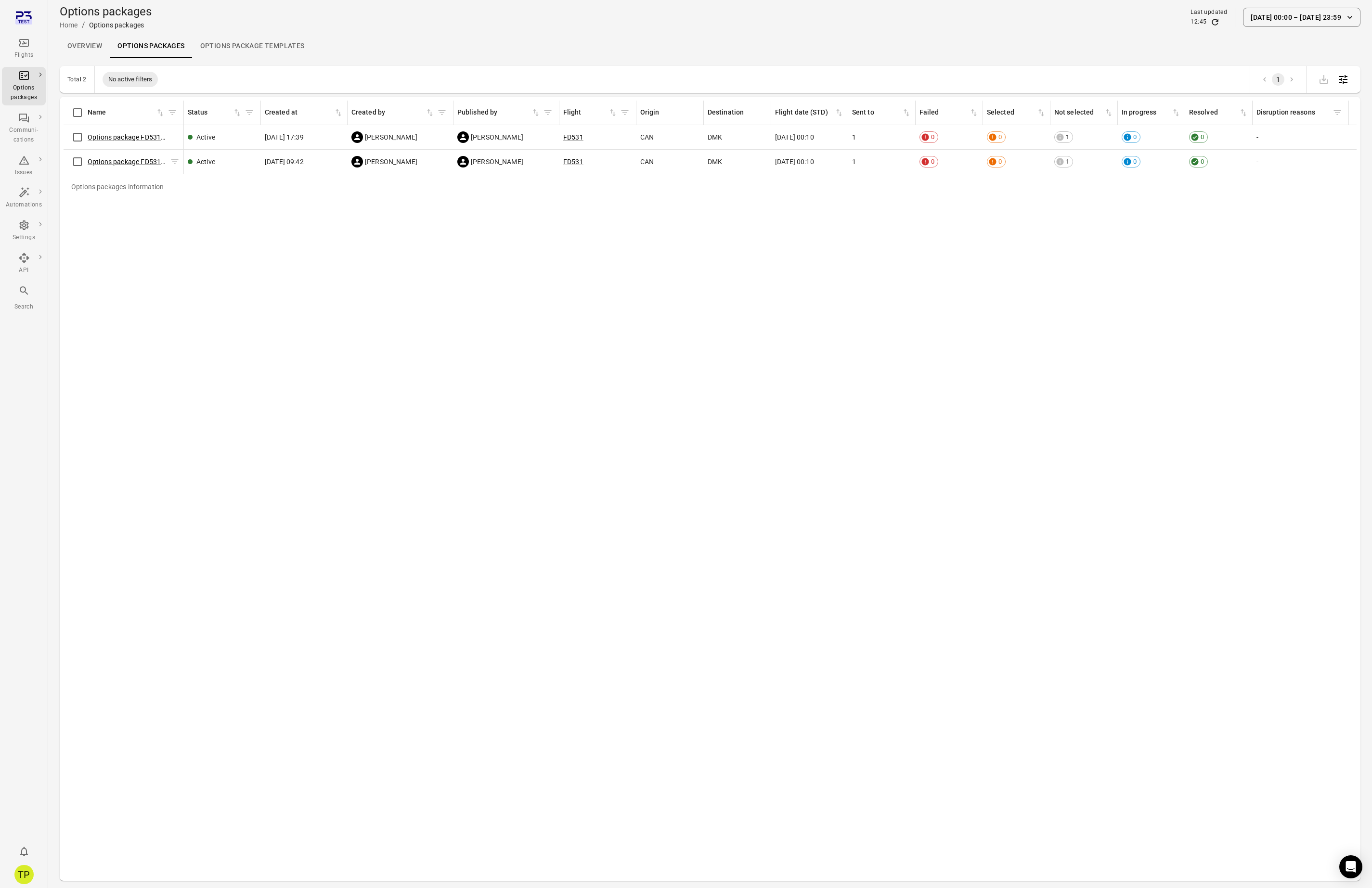
click at [123, 162] on link "Options package FD531 (2 Sep)" at bounding box center [137, 161] width 100 height 7
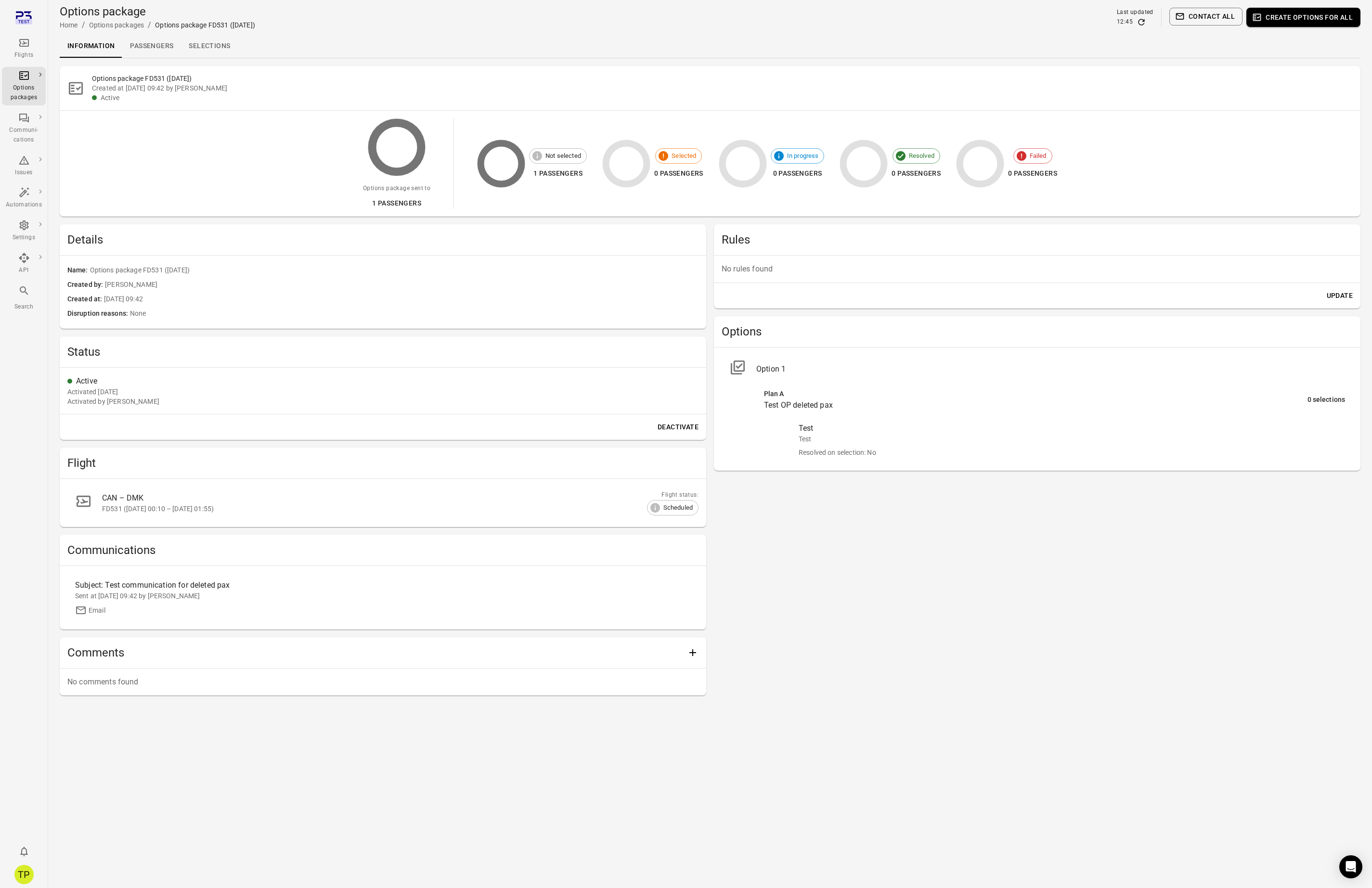
click at [787, 544] on div "Rules No rules found Update Options Option 1 Plan A Test OP deleted pax 0 selec…" at bounding box center [1037, 460] width 647 height 471
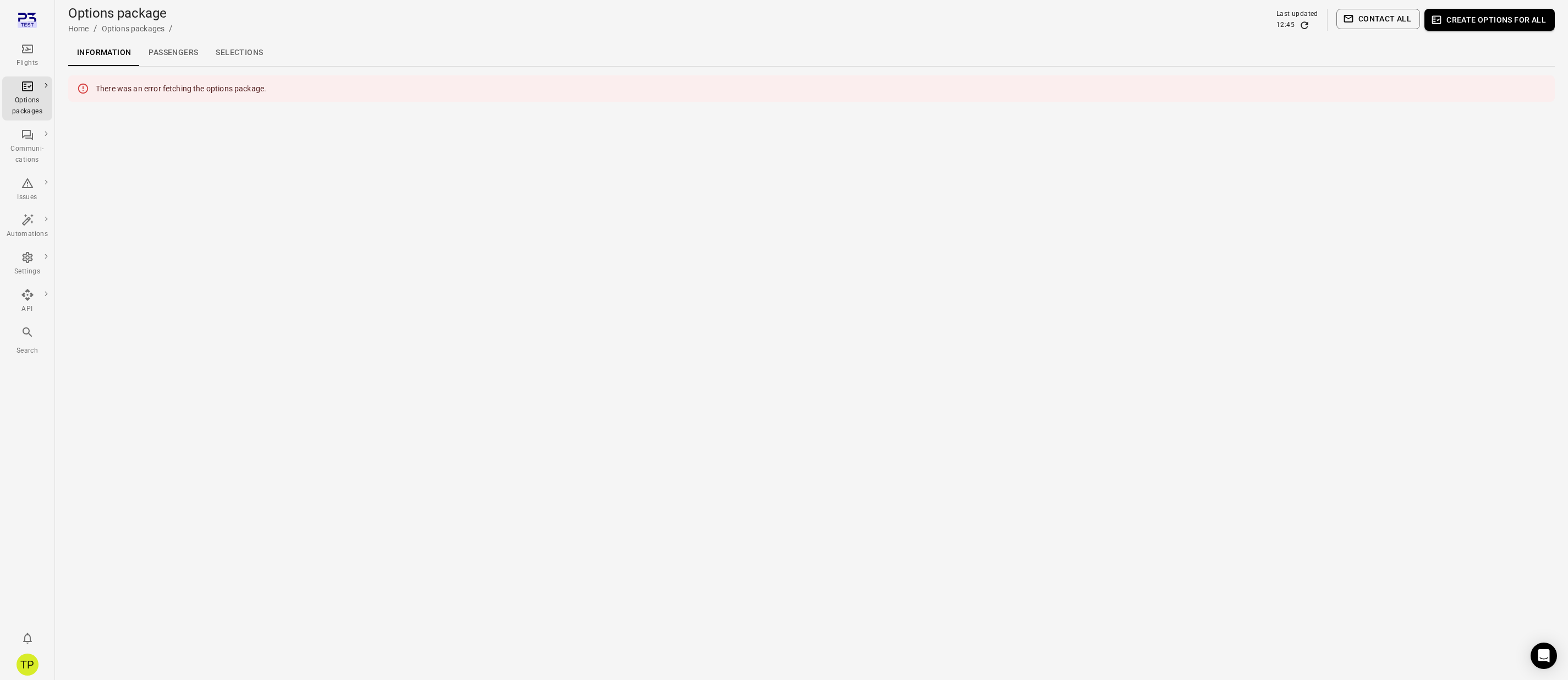
click at [414, 317] on main "Options package Home / Options packages / Last updated 12:45 Contact all Create…" at bounding box center [811, 340] width 1513 height 680
click at [100, 97] on link "Options packages" at bounding box center [102, 99] width 102 height 21
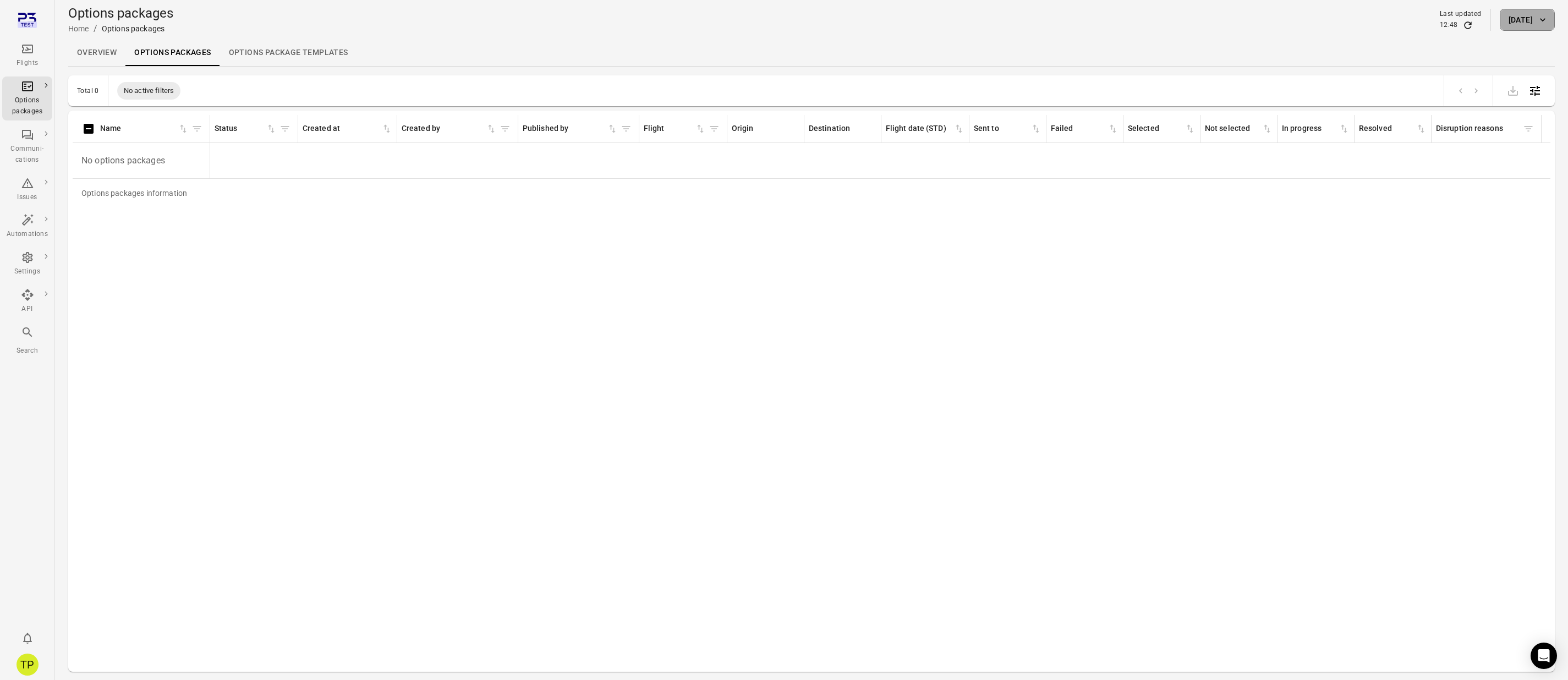
click at [1534, 21] on button "[DATE]" at bounding box center [1527, 19] width 55 height 22
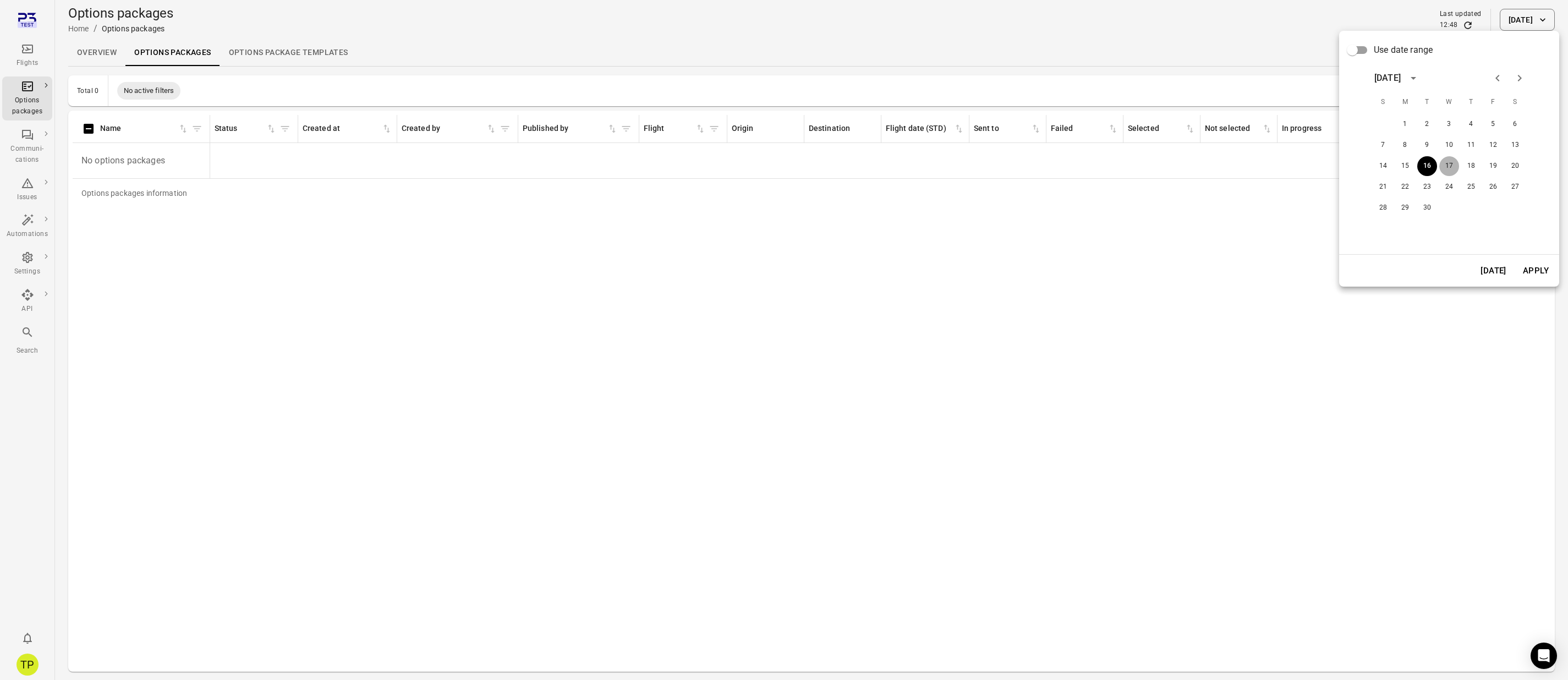
click at [1449, 166] on button "17" at bounding box center [1449, 166] width 20 height 20
click at [1533, 274] on button "Apply" at bounding box center [1535, 271] width 38 height 24
